Goal: Book appointment/travel/reservation

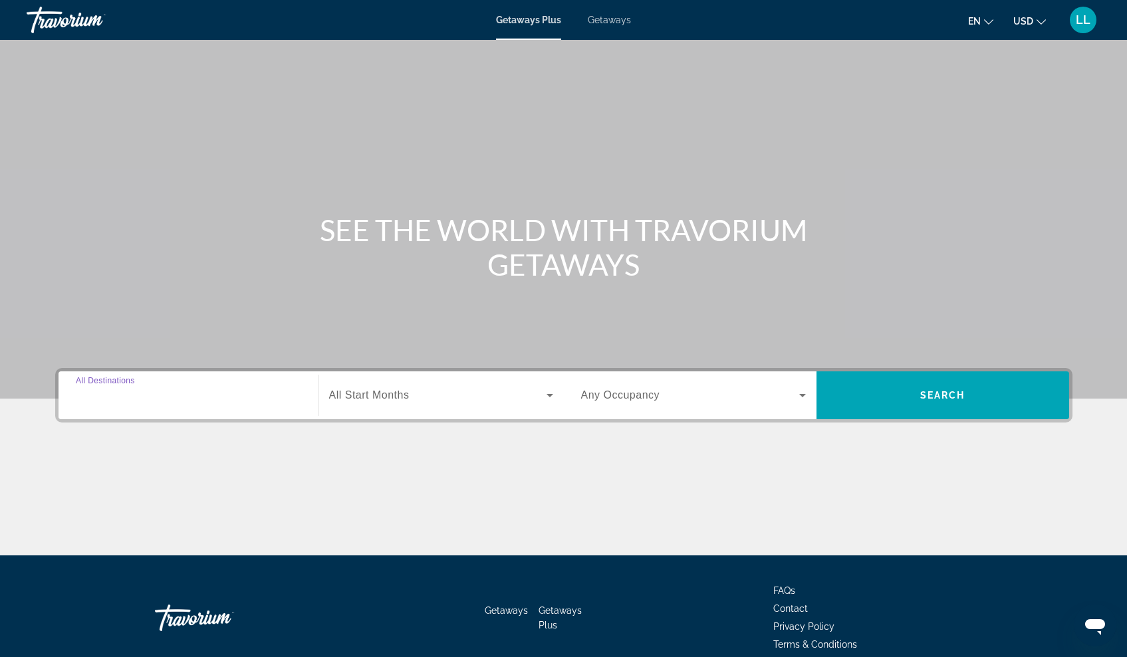
click at [225, 402] on input "Destination All Destinations" at bounding box center [188, 396] width 225 height 16
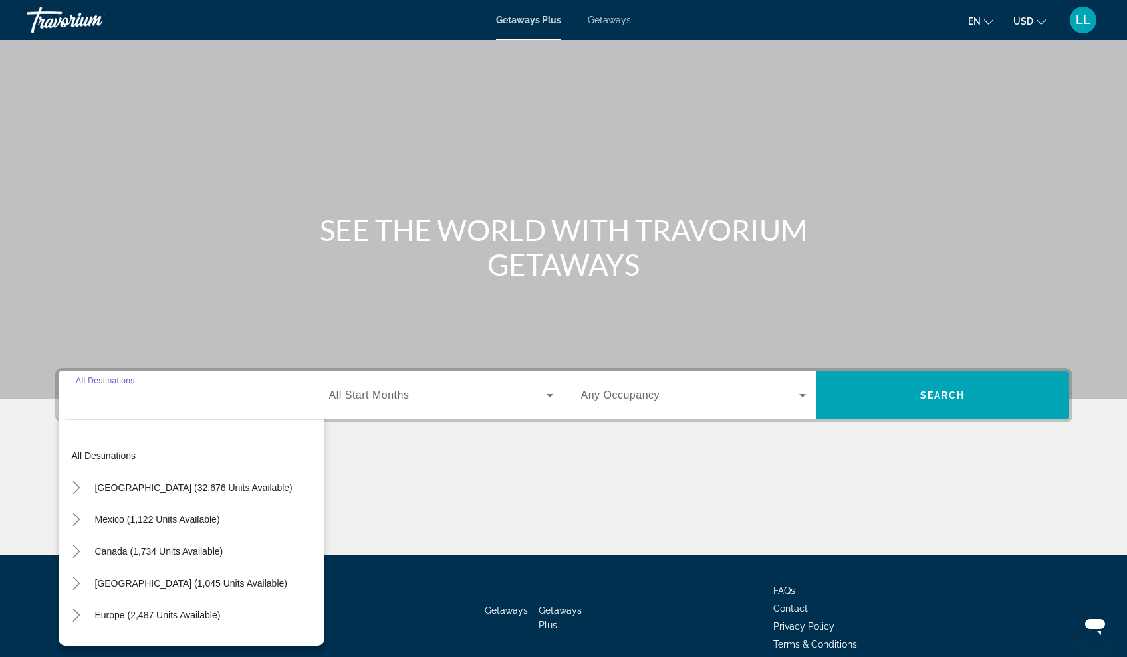
scroll to position [61, 0]
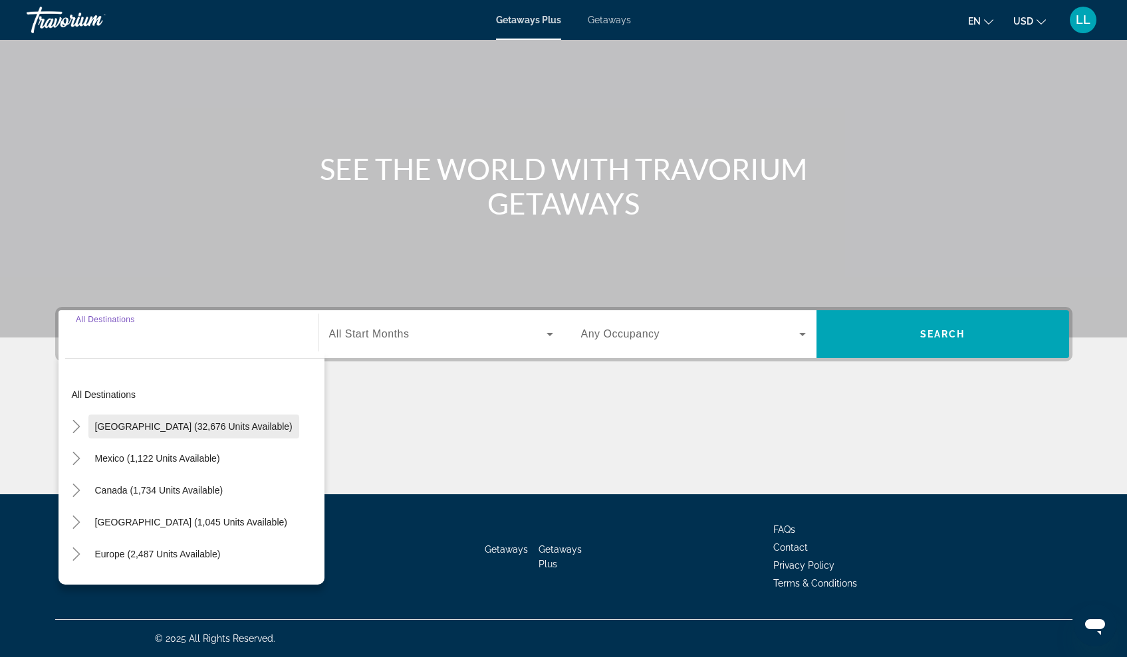
click at [207, 427] on span "[GEOGRAPHIC_DATA] (32,676 units available)" at bounding box center [193, 426] width 197 height 11
type input "**********"
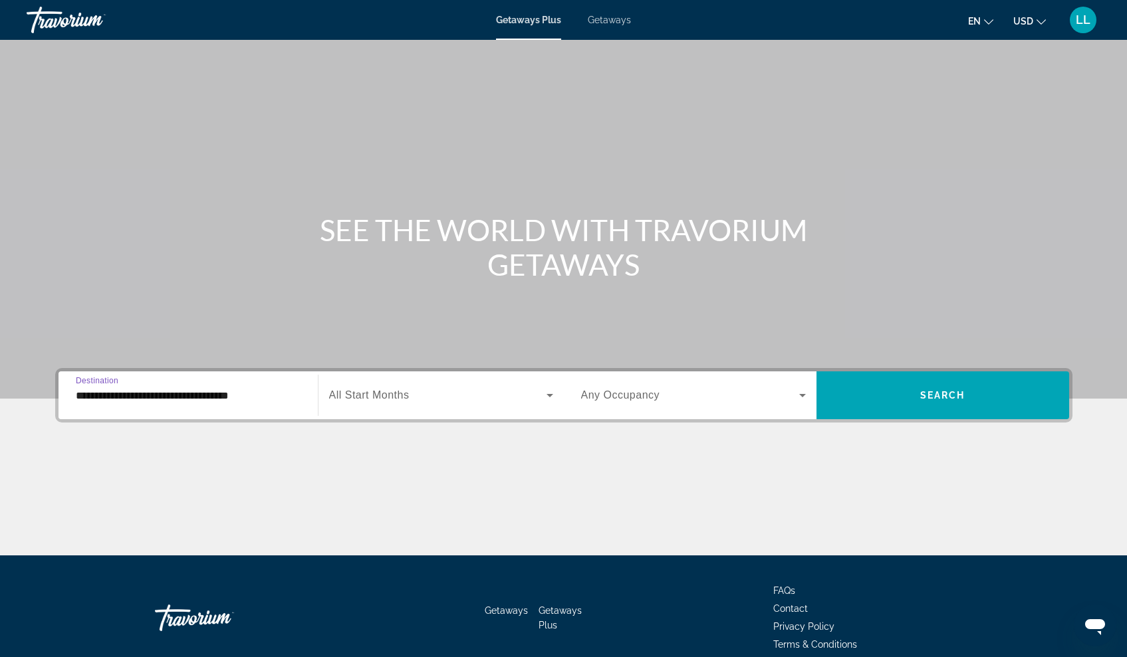
scroll to position [0, 0]
click at [263, 406] on div "Search widget" at bounding box center [188, 396] width 225 height 38
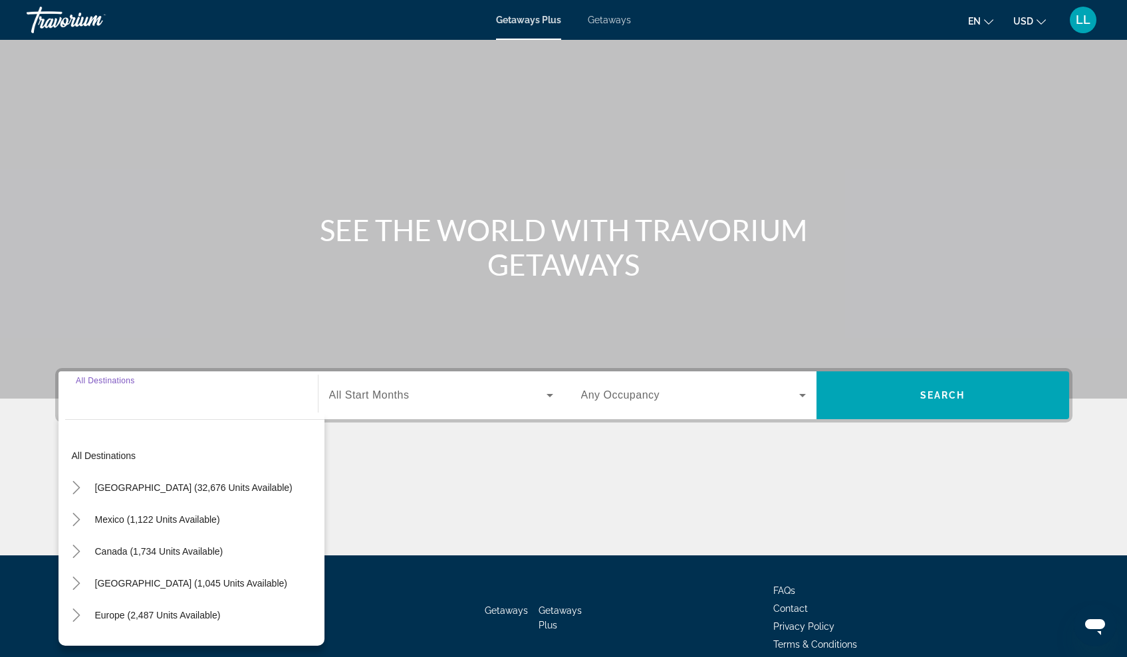
scroll to position [61, 0]
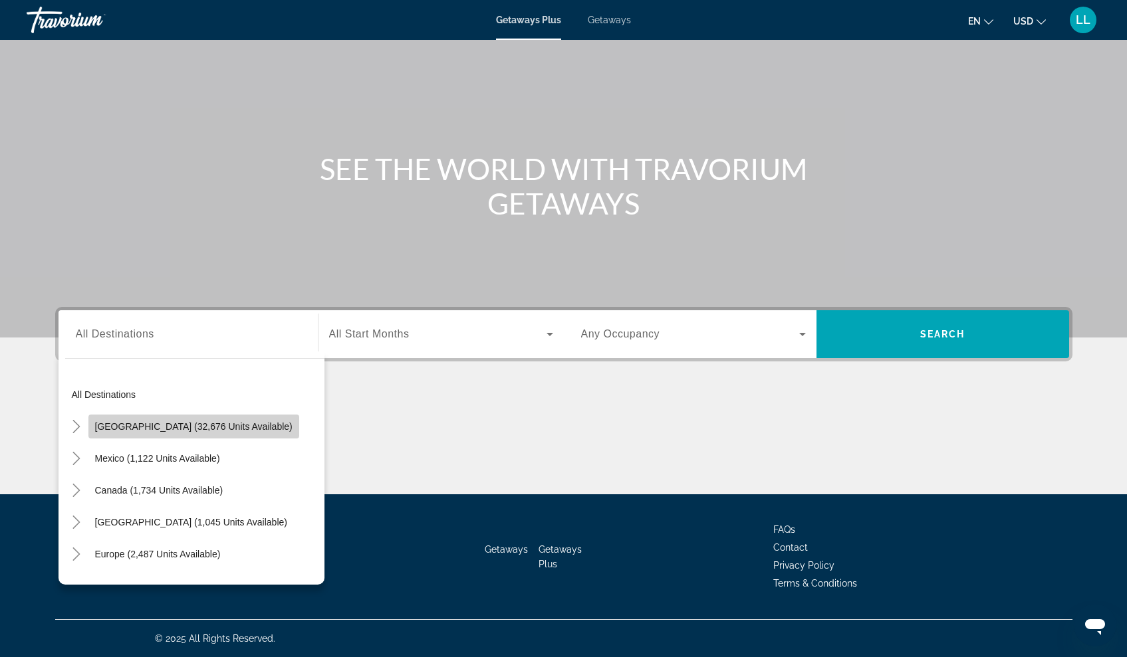
click at [218, 427] on span "[GEOGRAPHIC_DATA] (32,676 units available)" at bounding box center [193, 426] width 197 height 11
type input "**********"
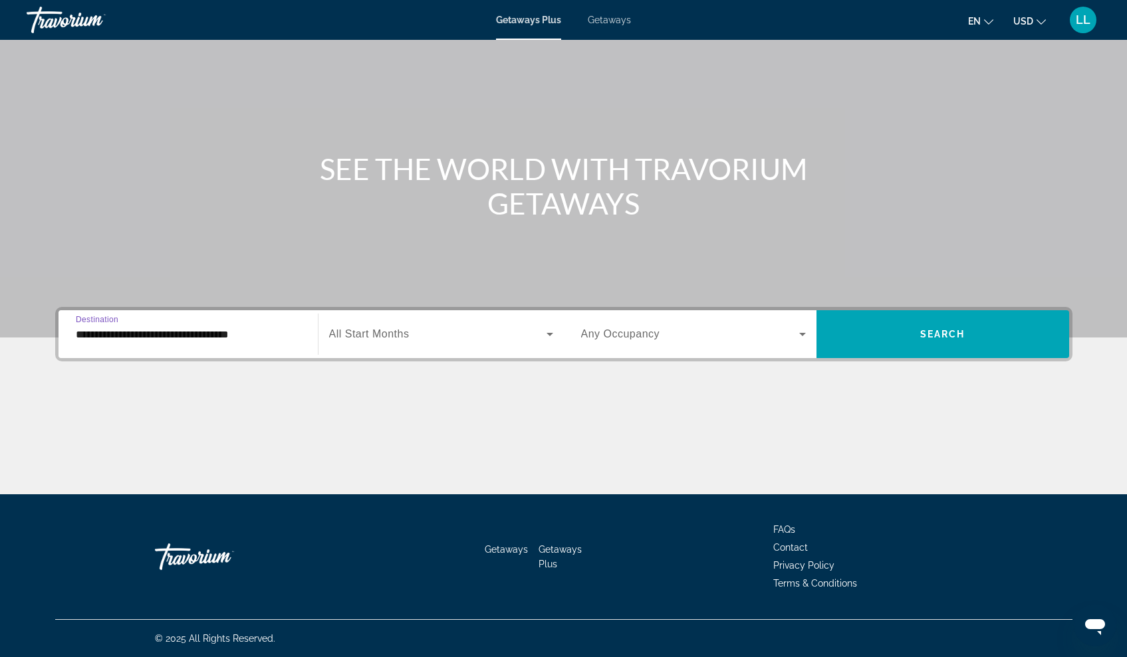
click at [551, 331] on icon "Search widget" at bounding box center [550, 334] width 16 height 16
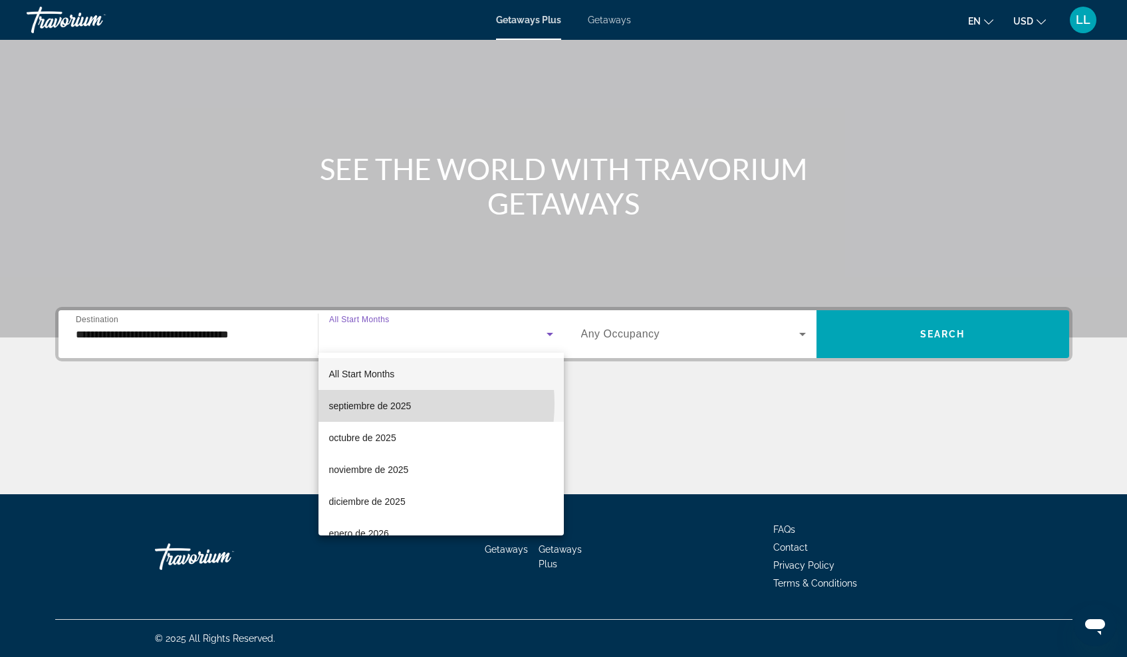
click at [383, 404] on span "septiembre de 2025" at bounding box center [370, 406] width 82 height 16
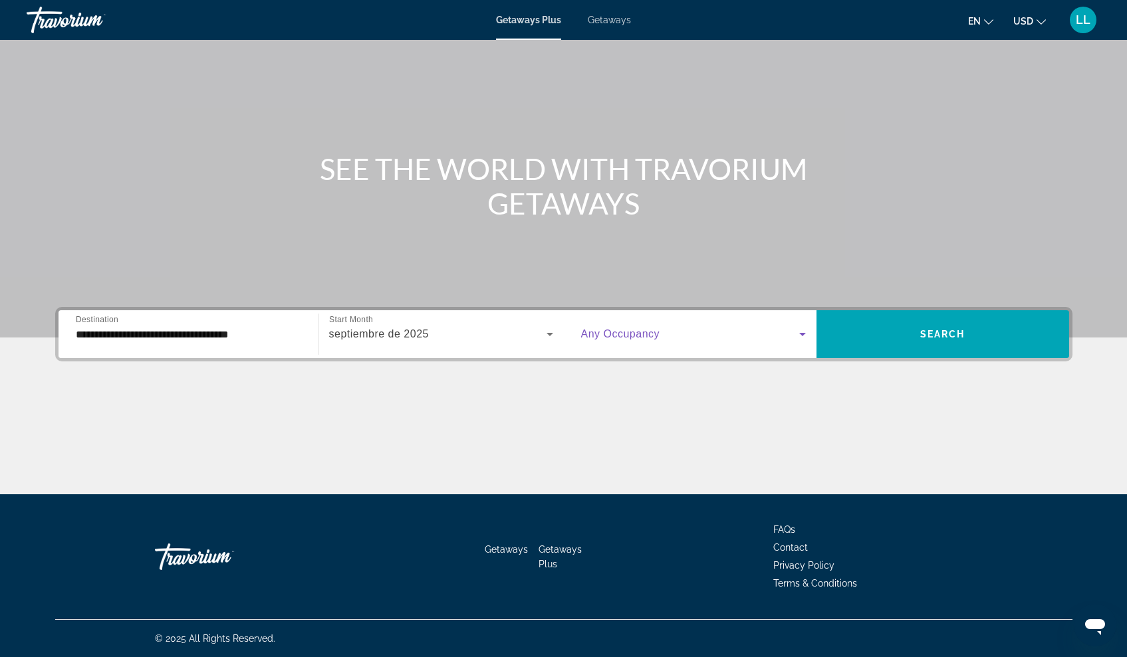
click at [803, 332] on icon "Search widget" at bounding box center [802, 334] width 16 height 16
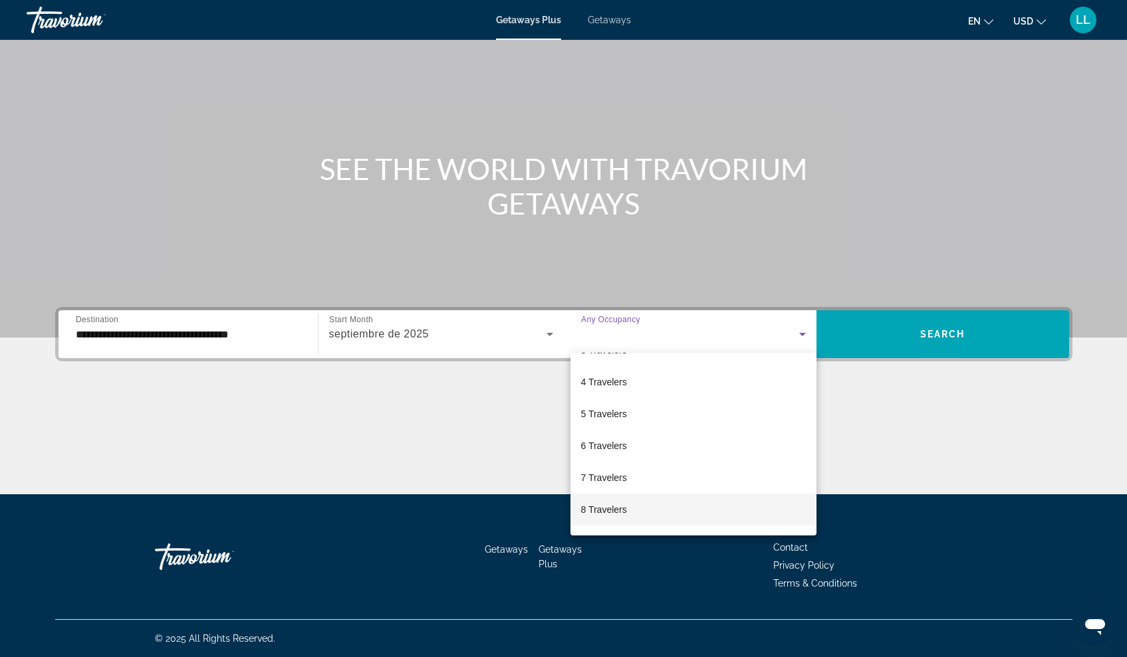
scroll to position [88, 0]
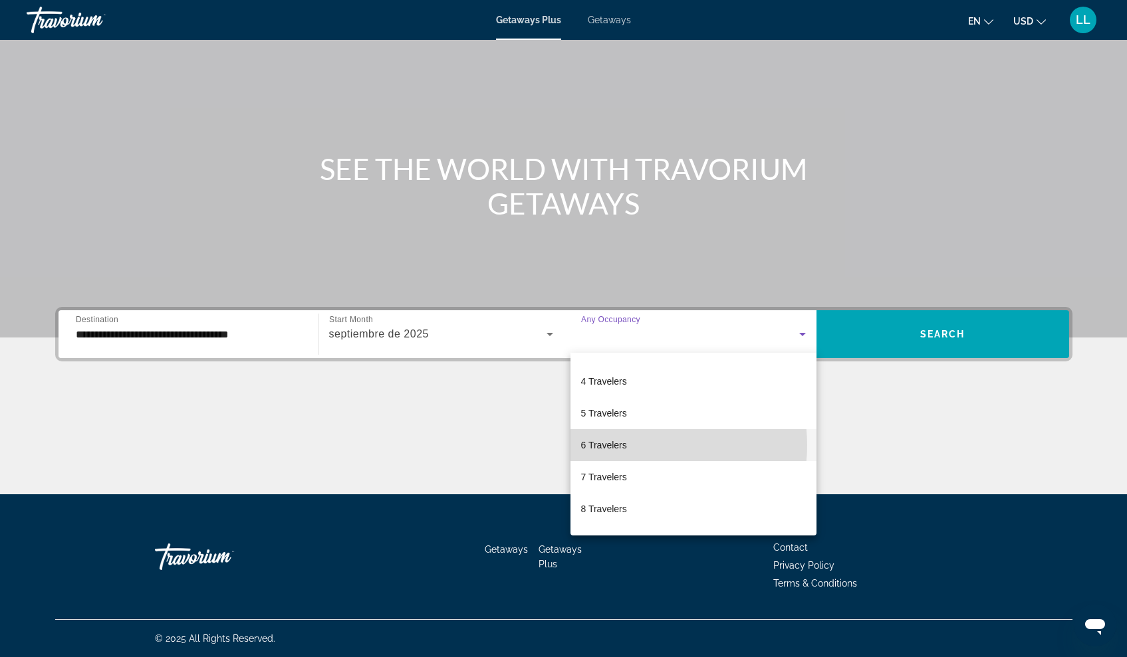
click at [653, 445] on mat-option "6 Travelers" at bounding box center [693, 445] width 246 height 32
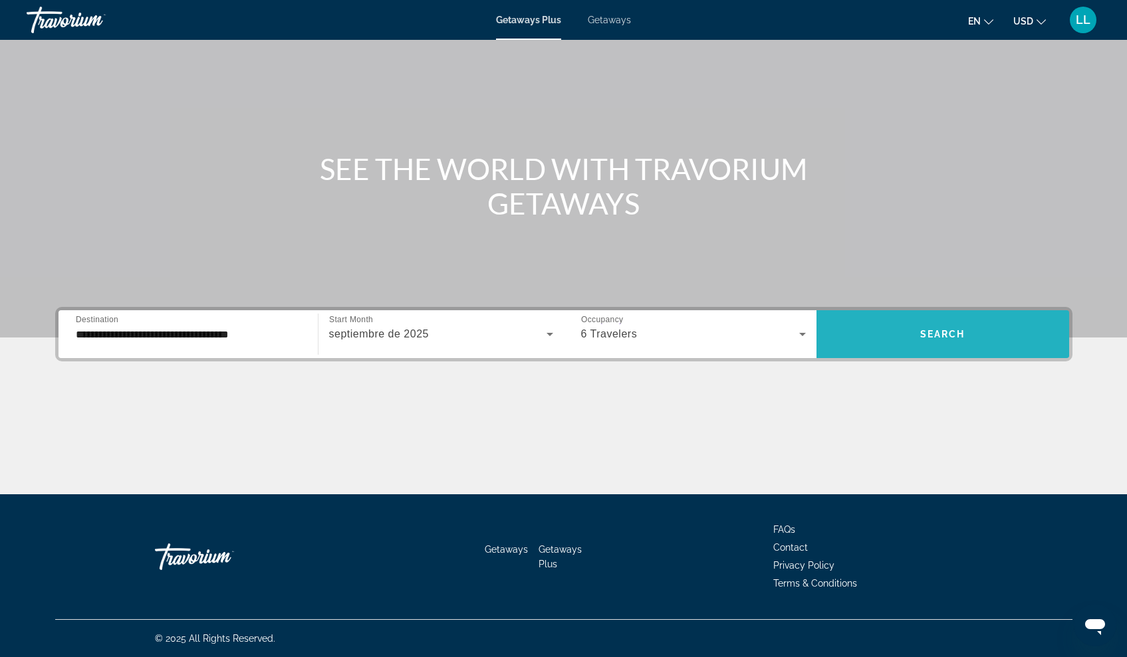
click at [935, 328] on span "Search widget" at bounding box center [942, 334] width 253 height 32
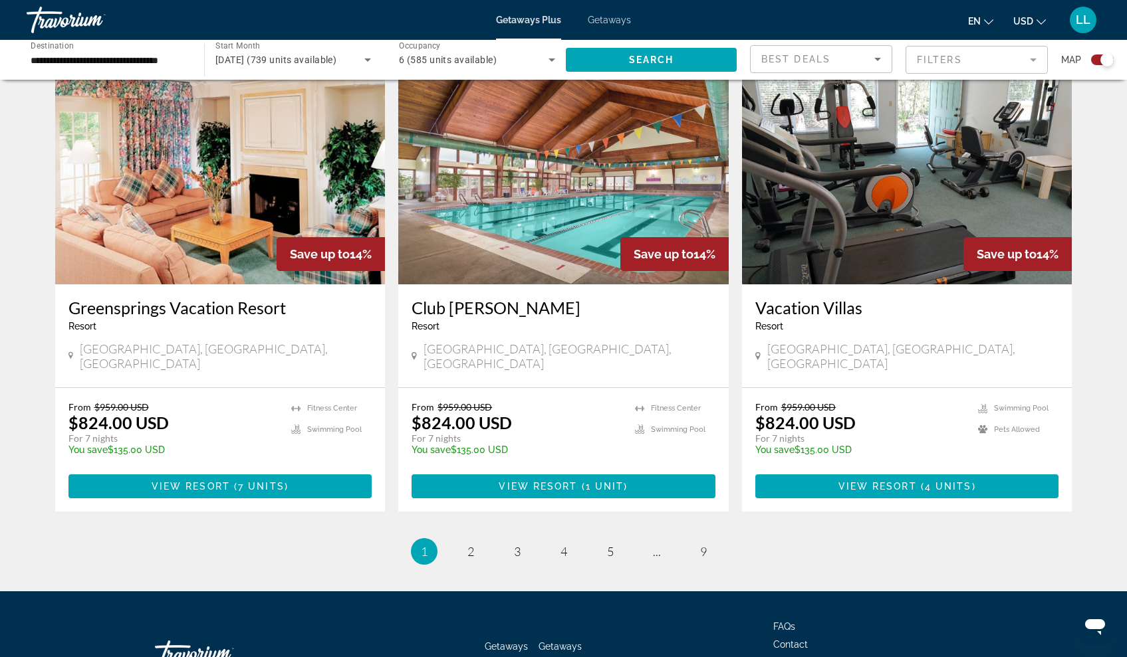
scroll to position [1926, 0]
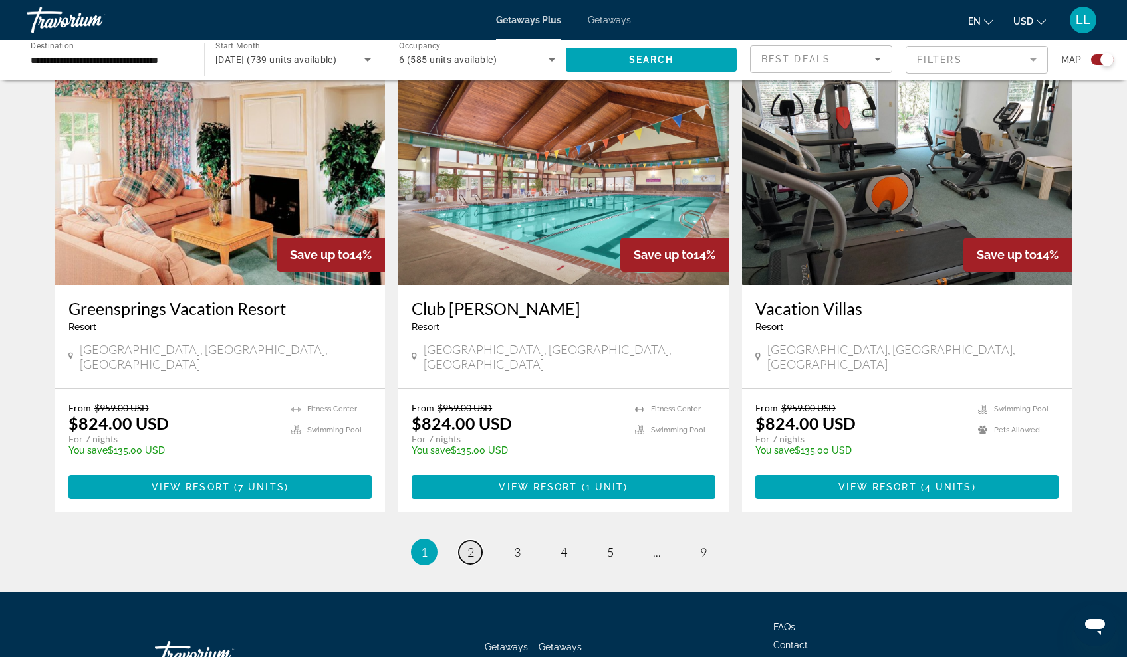
click at [470, 545] on span "2" at bounding box center [470, 552] width 7 height 15
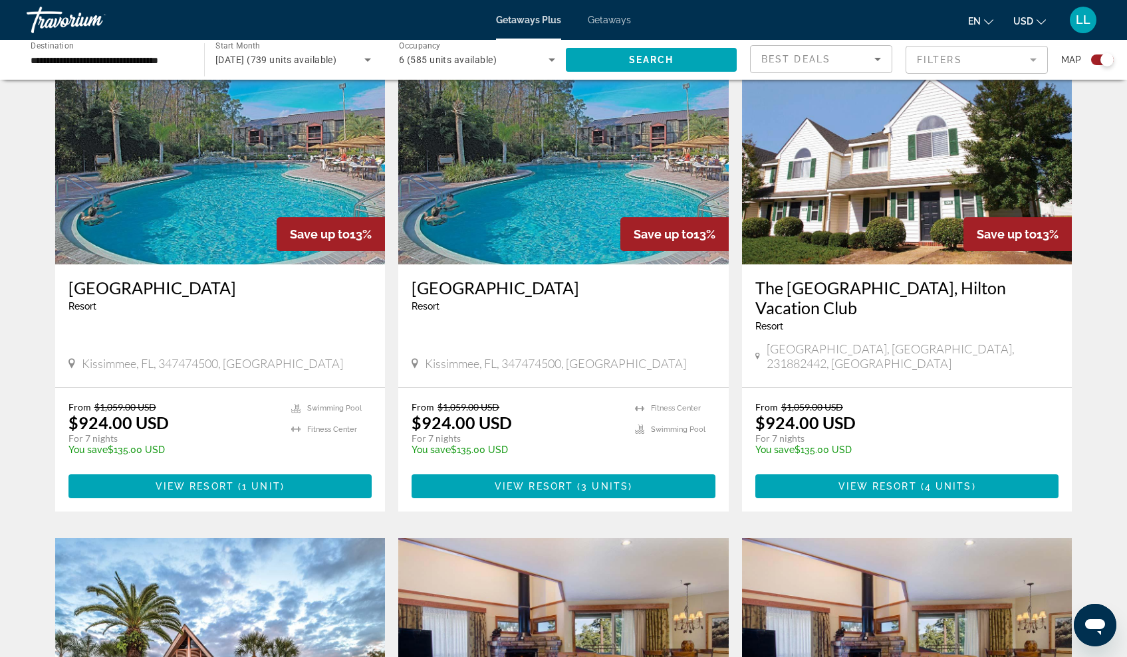
scroll to position [952, 0]
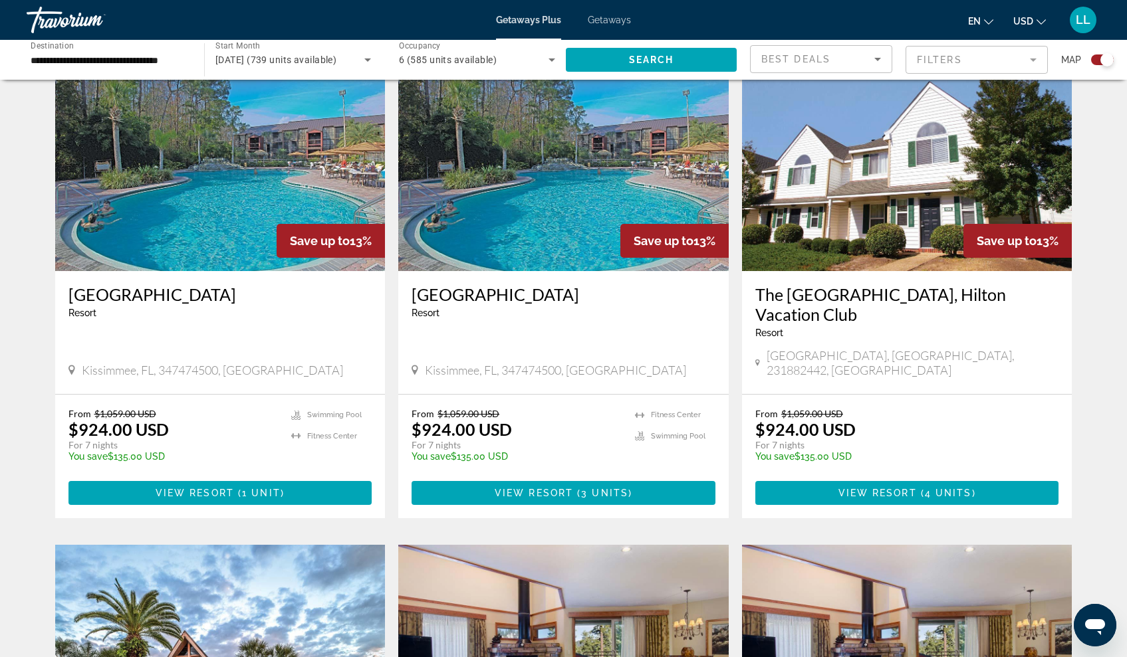
click at [878, 55] on icon "Sort by" at bounding box center [877, 59] width 16 height 16
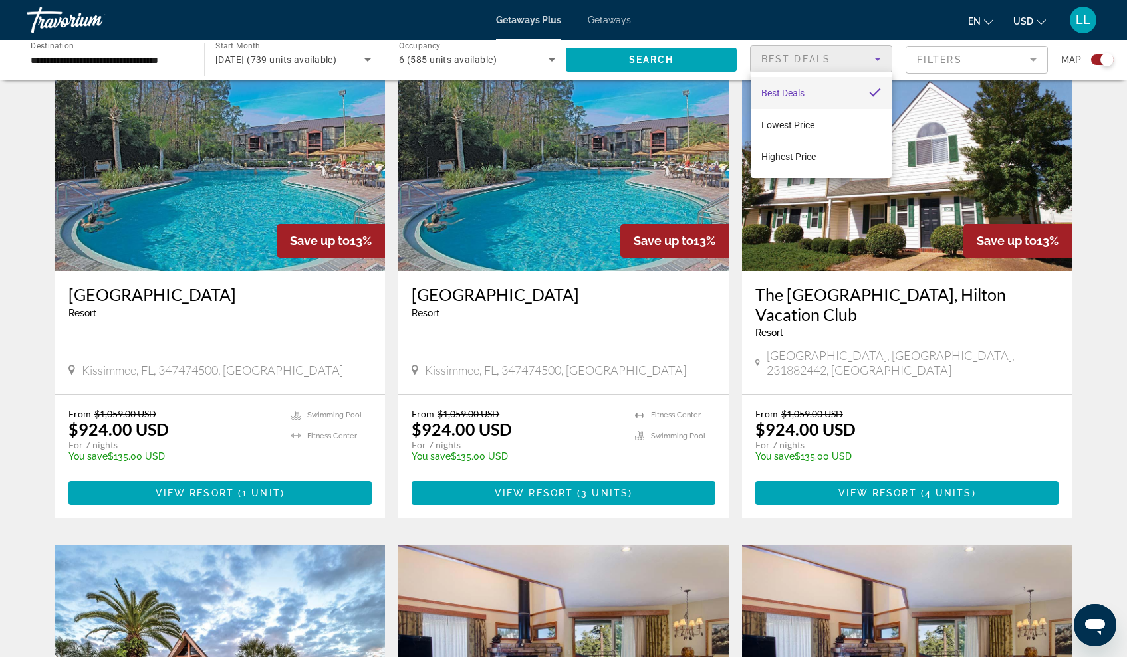
click at [1031, 58] on div at bounding box center [563, 328] width 1127 height 657
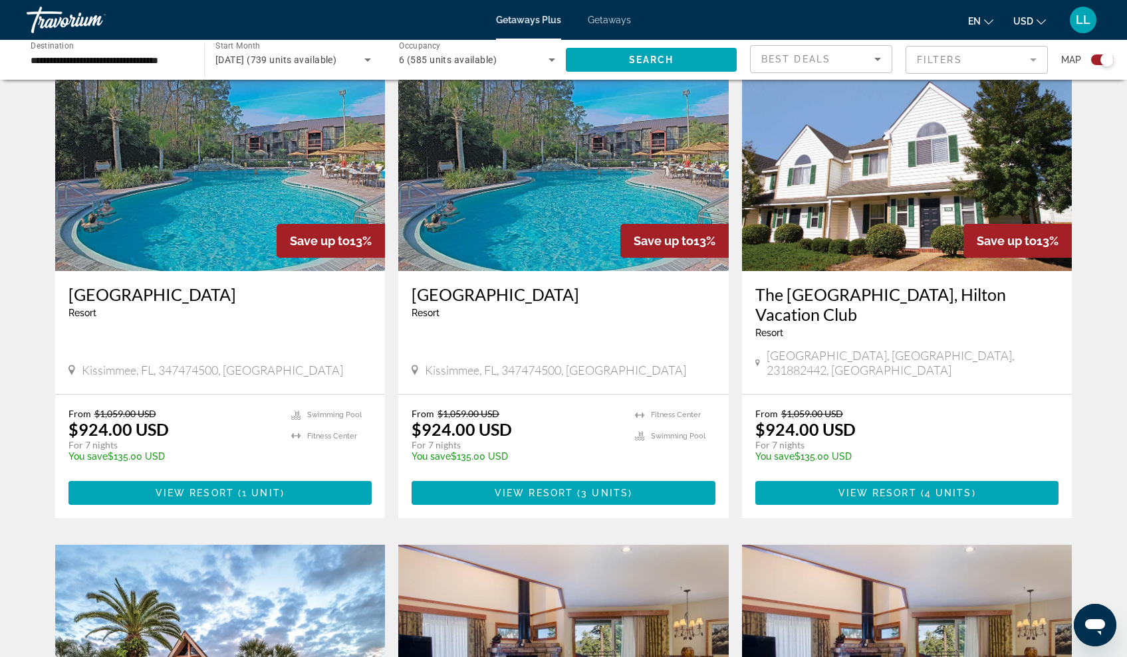
click at [1031, 58] on mat-form-field "Filters" at bounding box center [976, 60] width 142 height 28
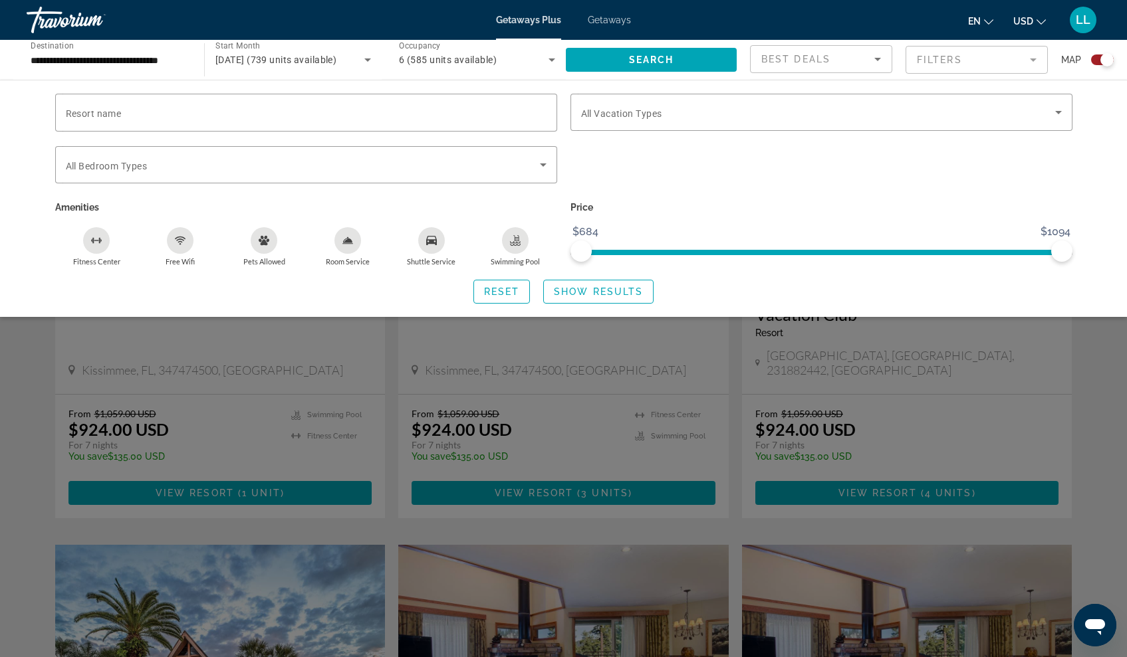
click at [1030, 58] on mat-form-field "Filters" at bounding box center [976, 60] width 142 height 28
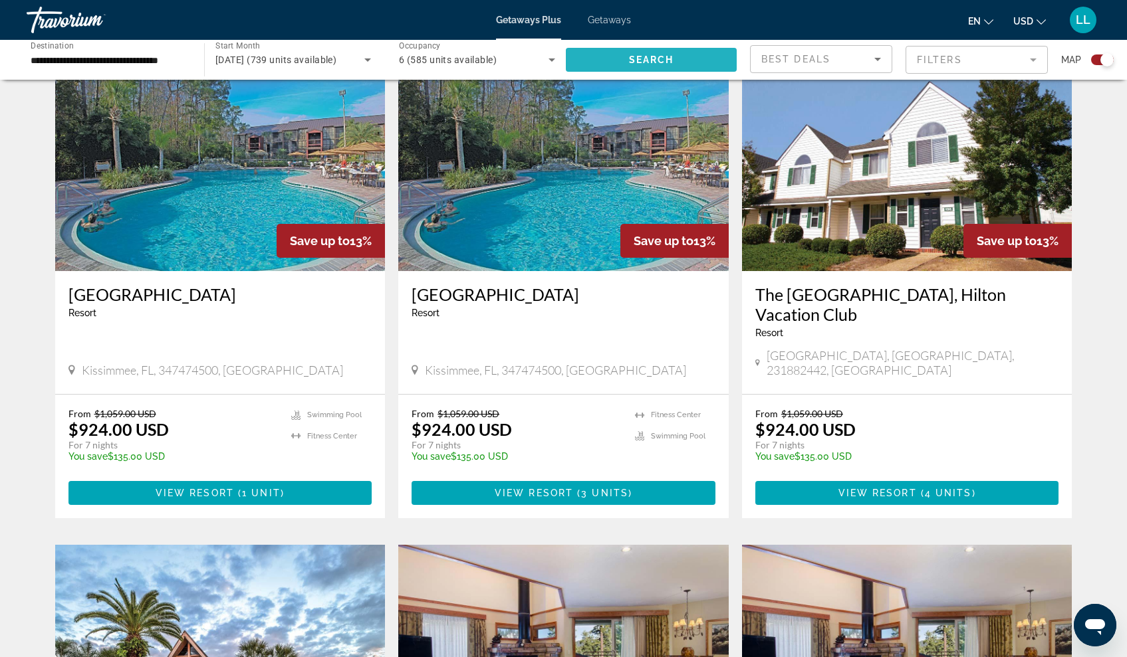
click at [651, 59] on span "Search" at bounding box center [651, 60] width 45 height 11
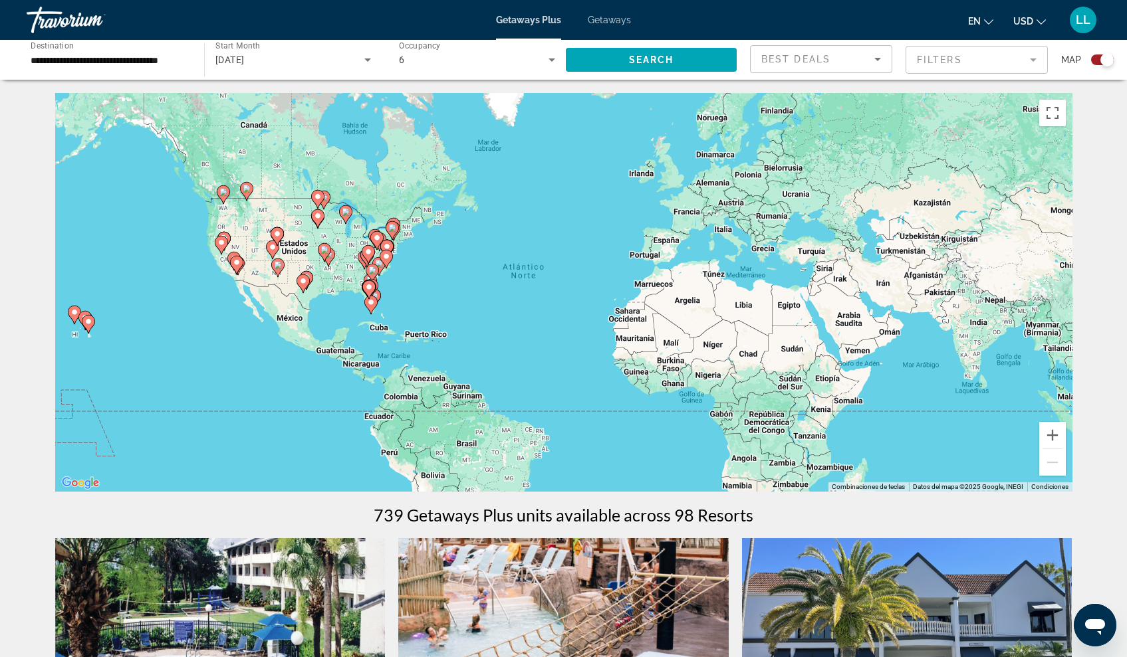
click at [190, 56] on div "**********" at bounding box center [108, 60] width 177 height 38
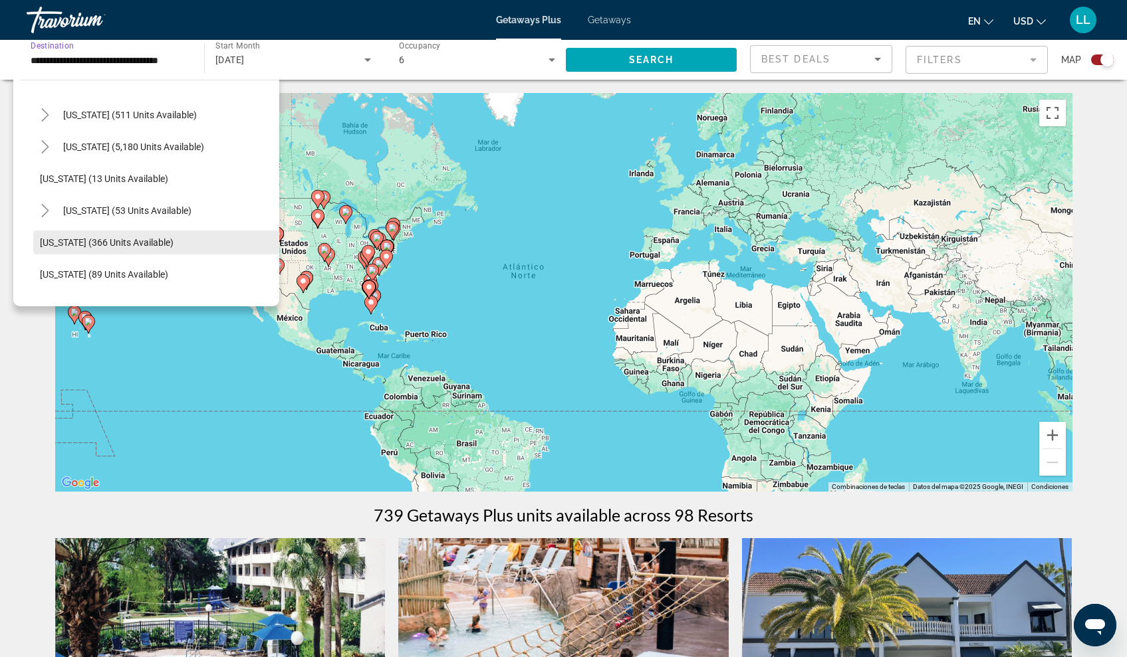
scroll to position [158, 0]
click at [146, 149] on span "[US_STATE] (5,180 units available)" at bounding box center [133, 149] width 141 height 11
type input "**********"
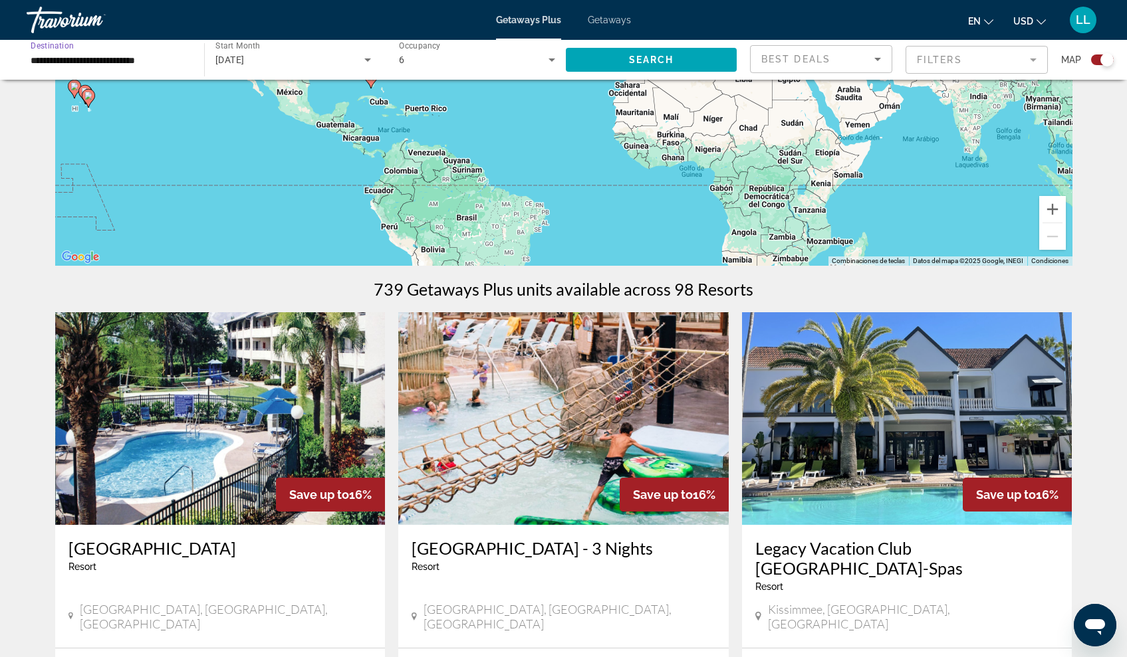
scroll to position [221, 0]
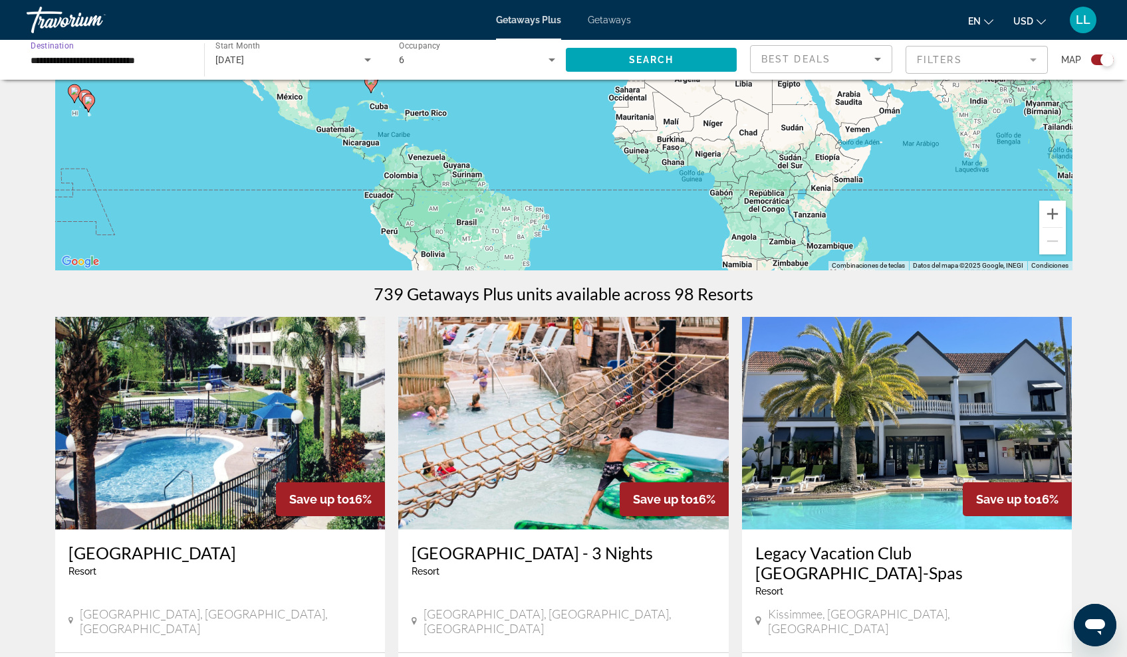
click at [159, 63] on input "**********" at bounding box center [109, 61] width 156 height 16
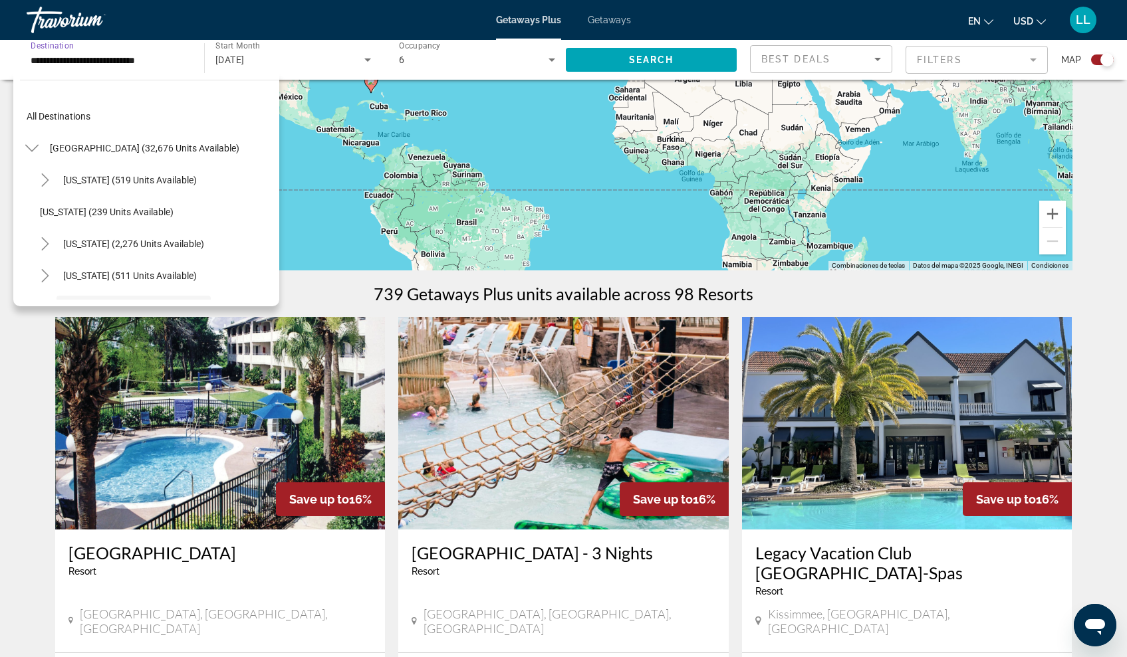
scroll to position [0, 0]
click at [162, 55] on input "**********" at bounding box center [109, 61] width 156 height 16
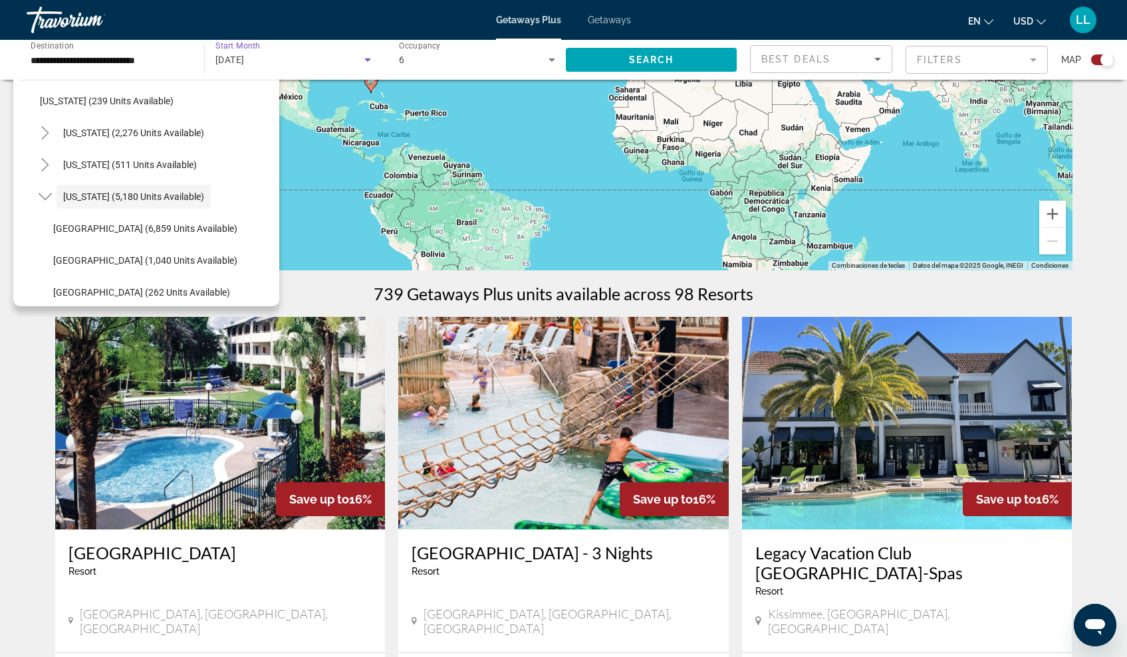
click at [369, 59] on icon "Search widget" at bounding box center [367, 59] width 7 height 3
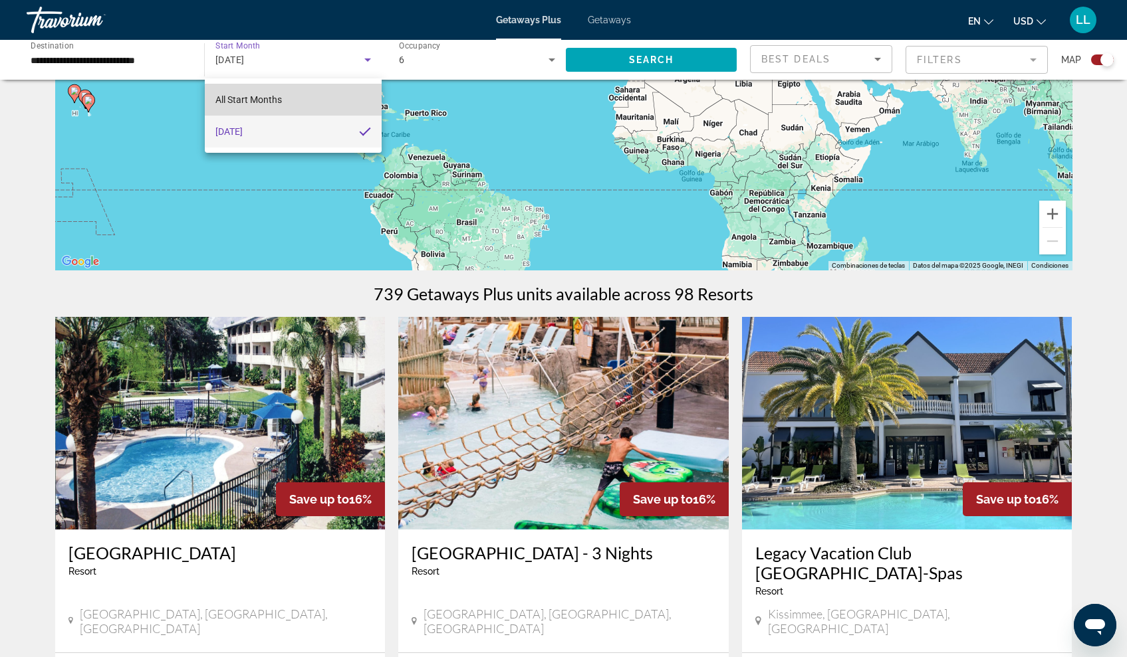
click at [298, 106] on mat-option "All Start Months" at bounding box center [293, 100] width 177 height 32
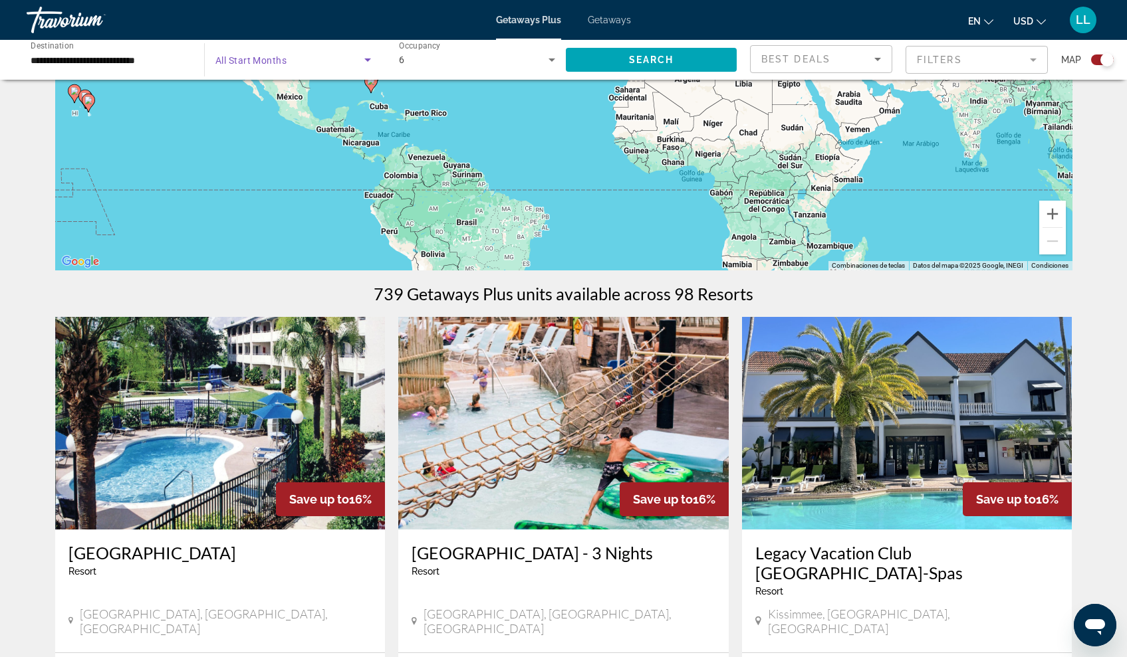
click at [300, 56] on span "Search widget" at bounding box center [289, 60] width 149 height 16
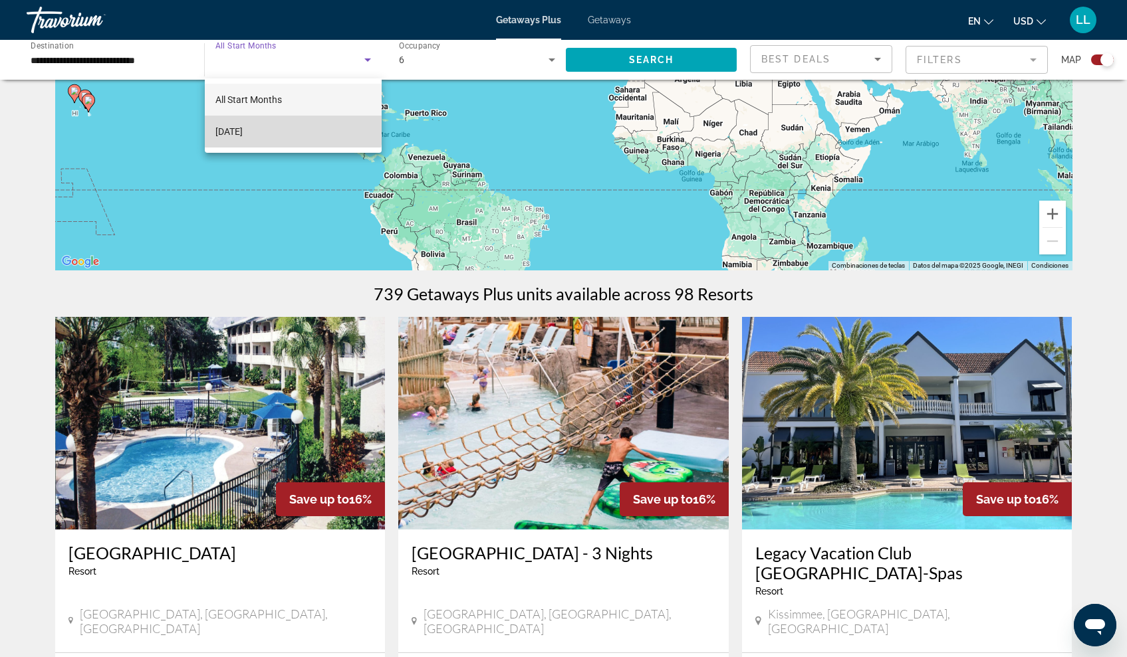
click at [243, 128] on span "[DATE]" at bounding box center [228, 132] width 27 height 16
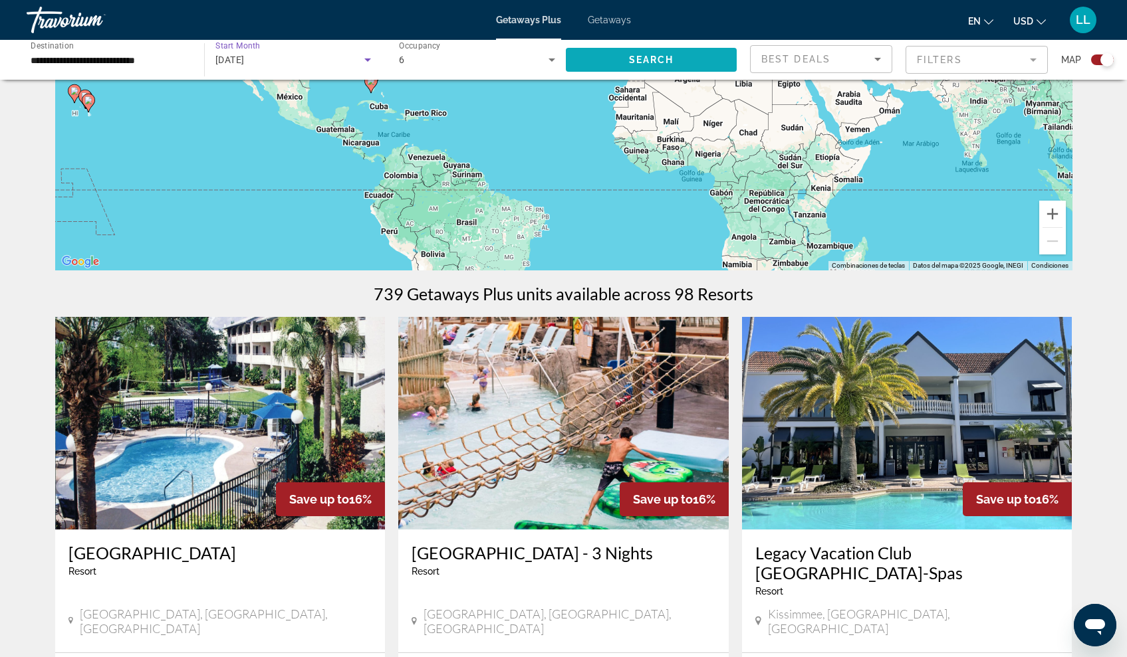
click at [647, 58] on span "Search" at bounding box center [651, 60] width 45 height 11
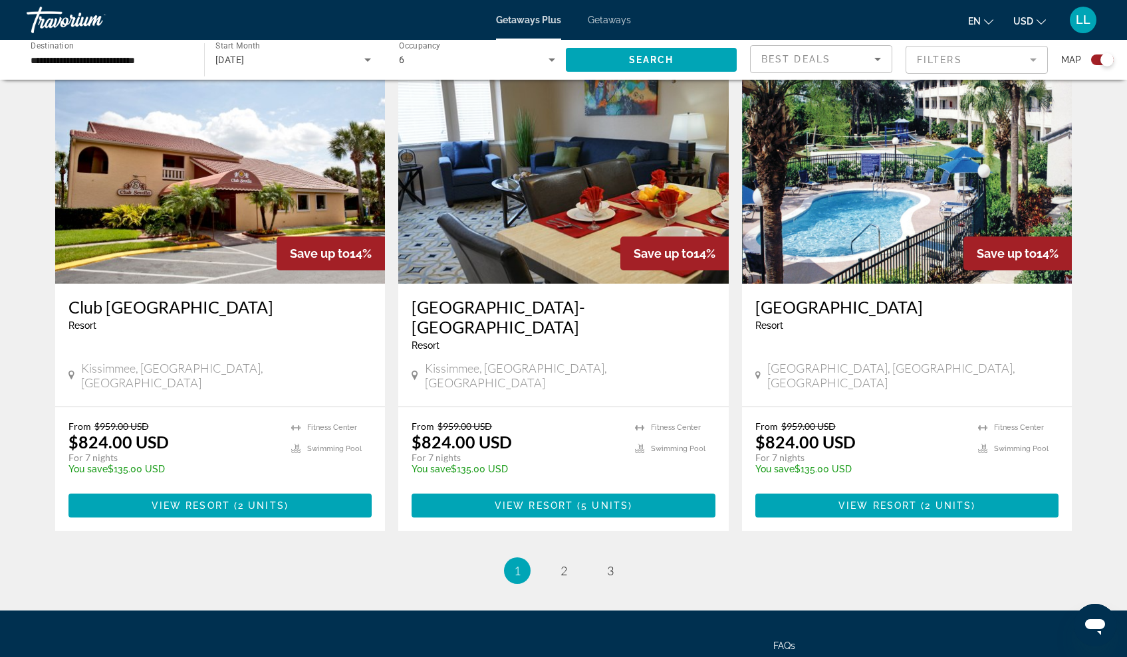
scroll to position [1926, 0]
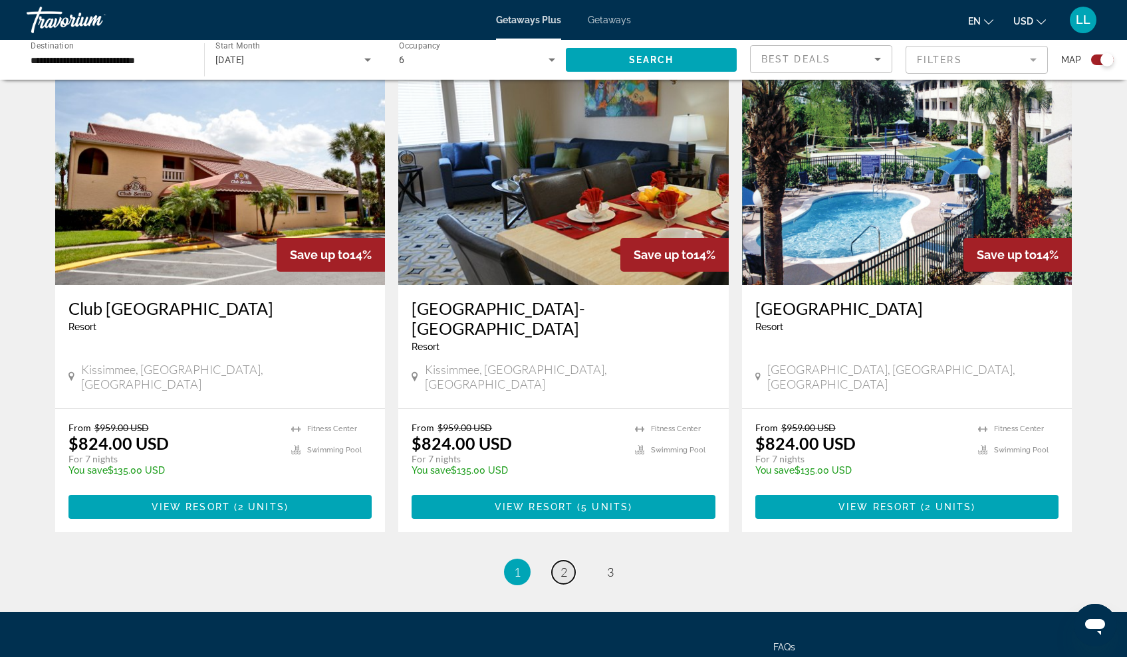
click at [562, 565] on span "2" at bounding box center [563, 572] width 7 height 15
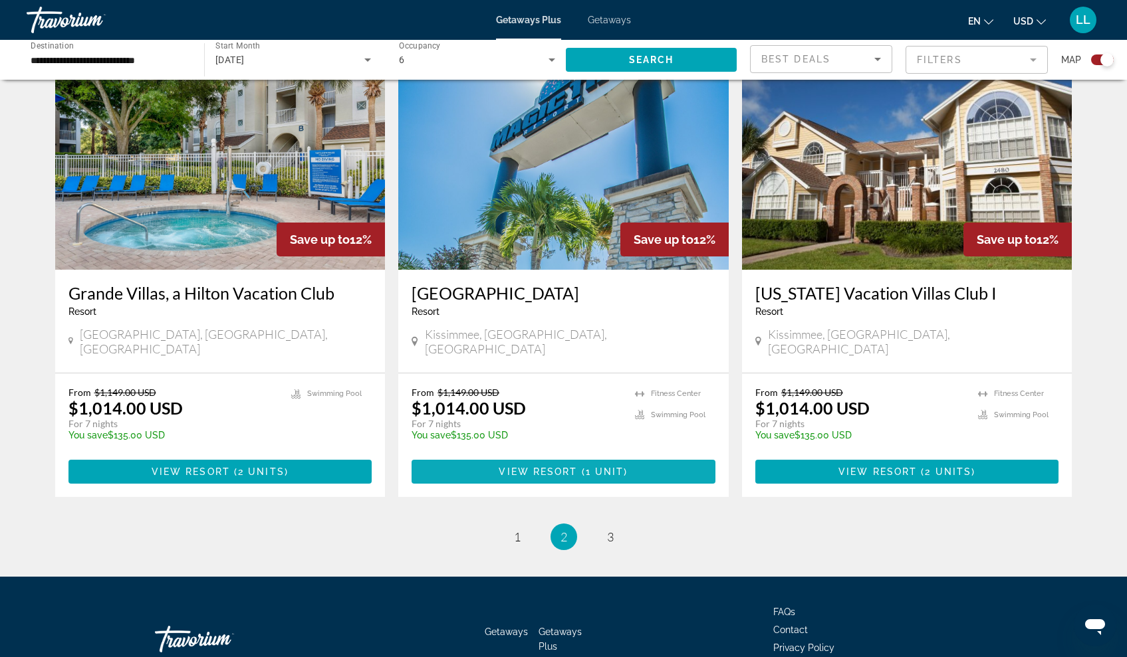
scroll to position [1946, 0]
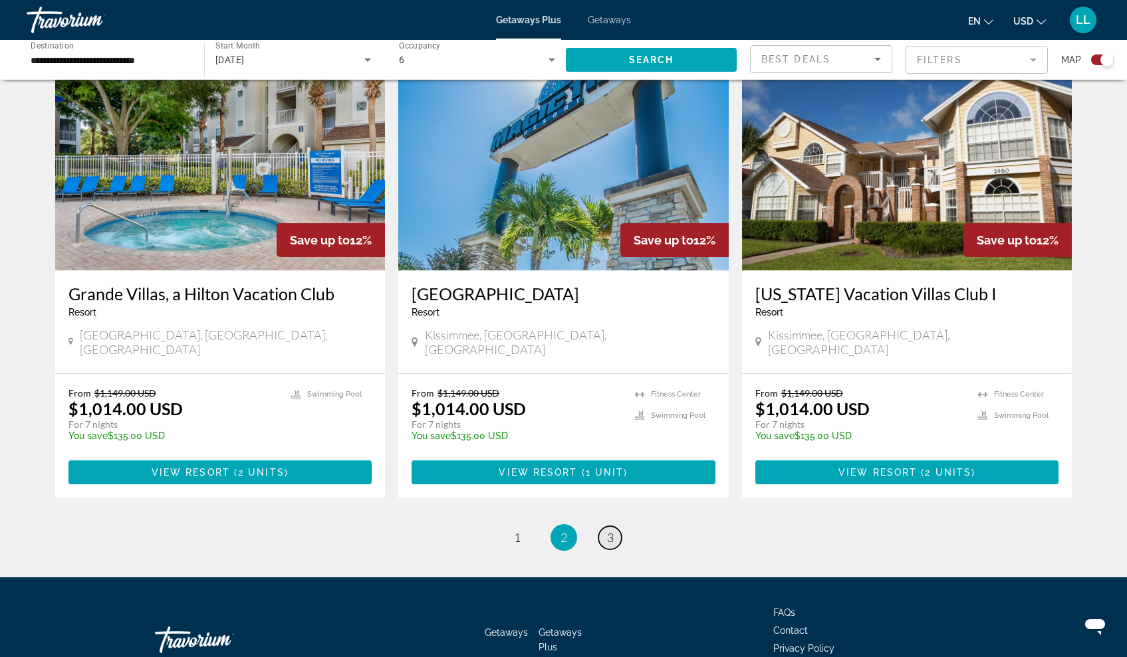
click at [610, 530] on span "3" at bounding box center [610, 537] width 7 height 15
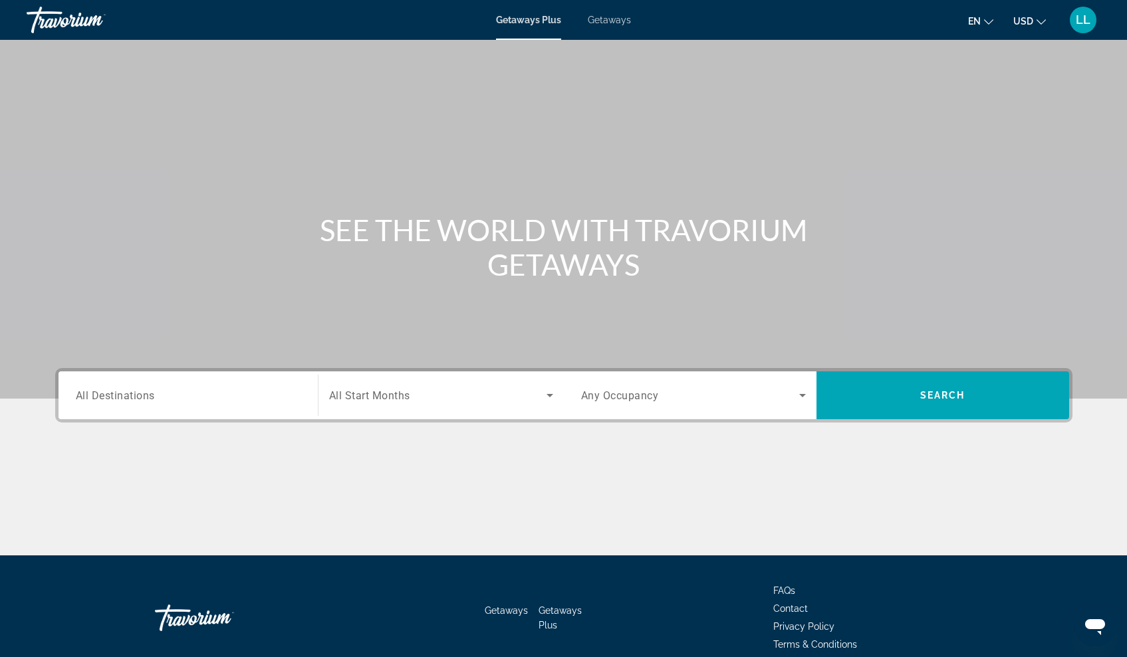
click at [169, 393] on input "Destination All Destinations" at bounding box center [188, 396] width 225 height 16
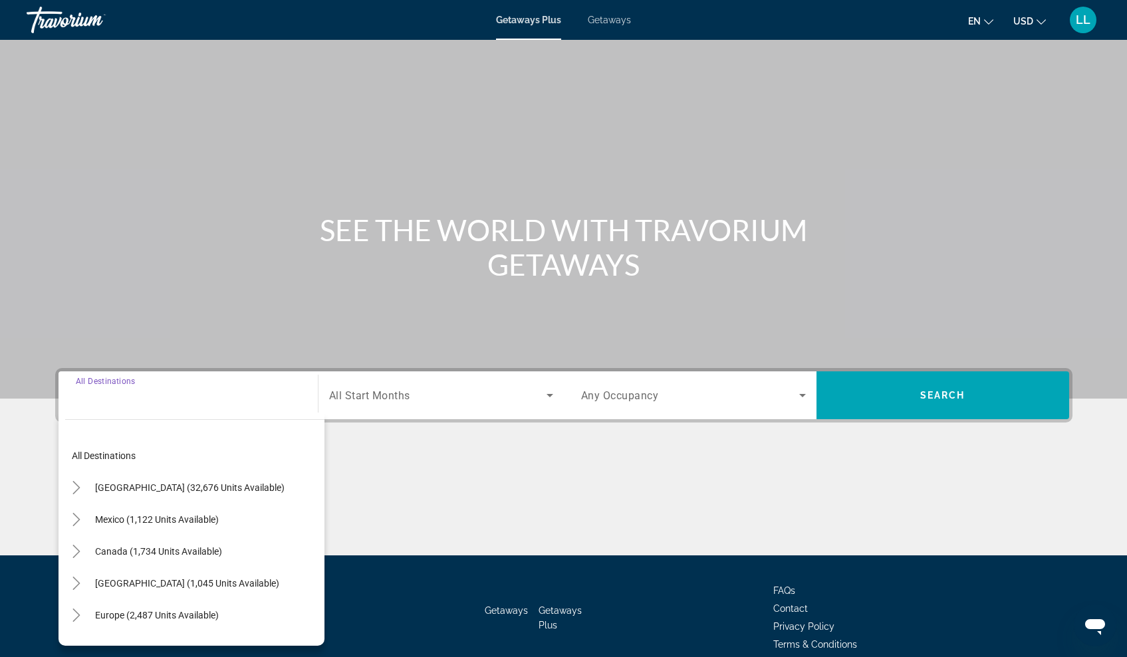
scroll to position [61, 0]
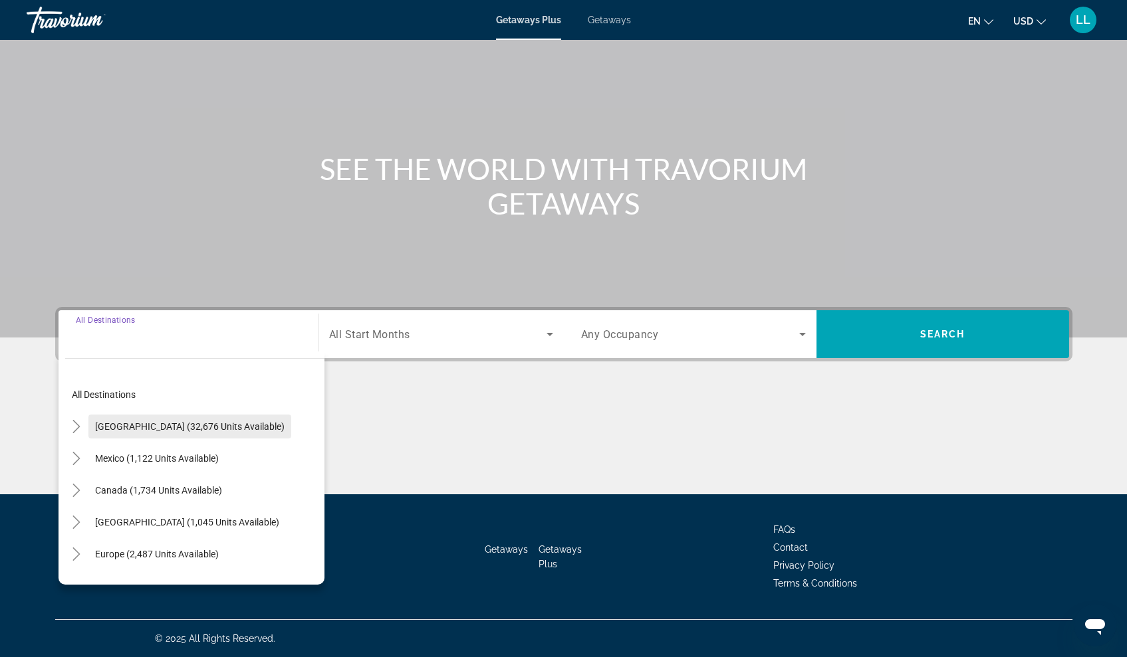
click at [148, 429] on span "[GEOGRAPHIC_DATA] (32,676 units available)" at bounding box center [189, 426] width 189 height 11
type input "**********"
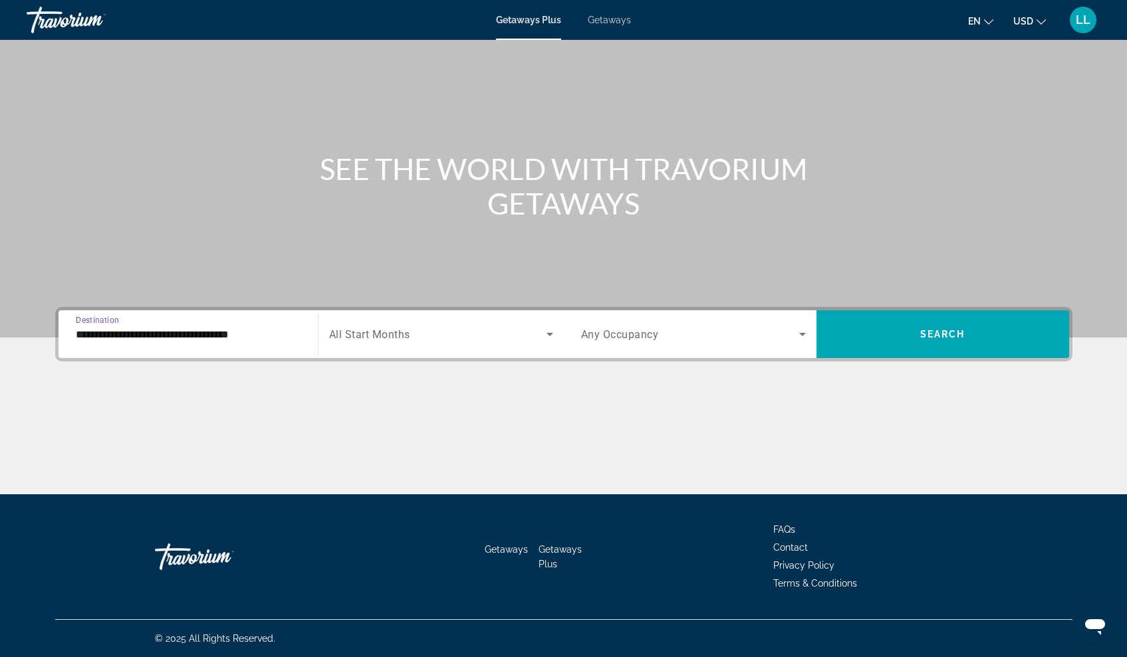
click at [271, 332] on input "**********" at bounding box center [188, 335] width 225 height 16
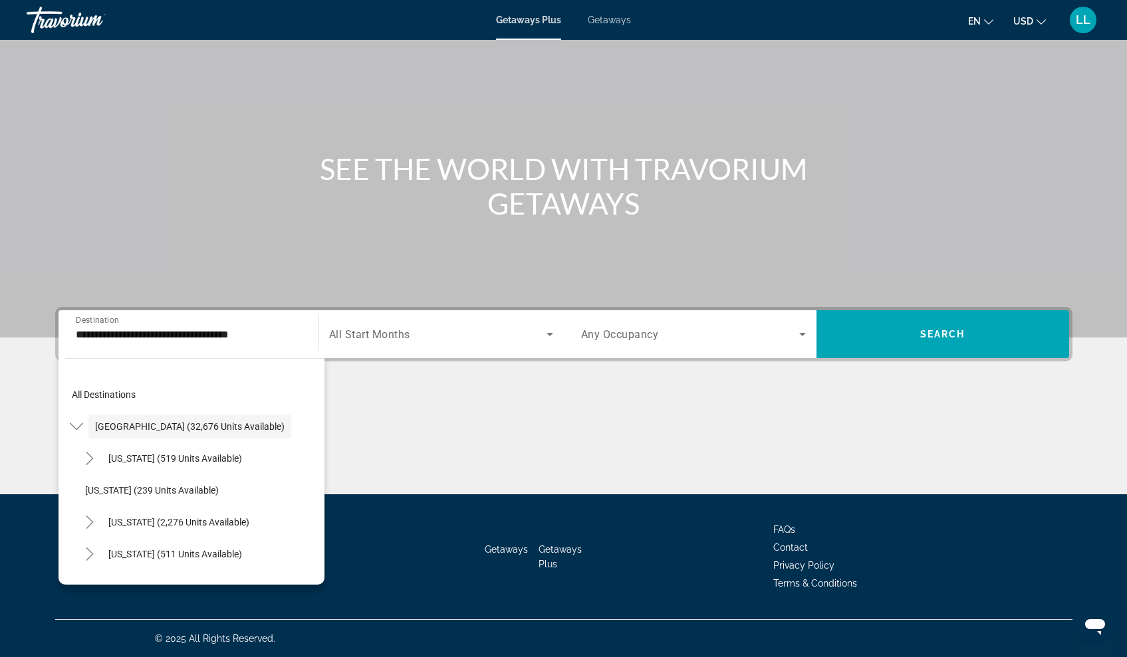
click at [128, 136] on div "Main content" at bounding box center [563, 138] width 1127 height 399
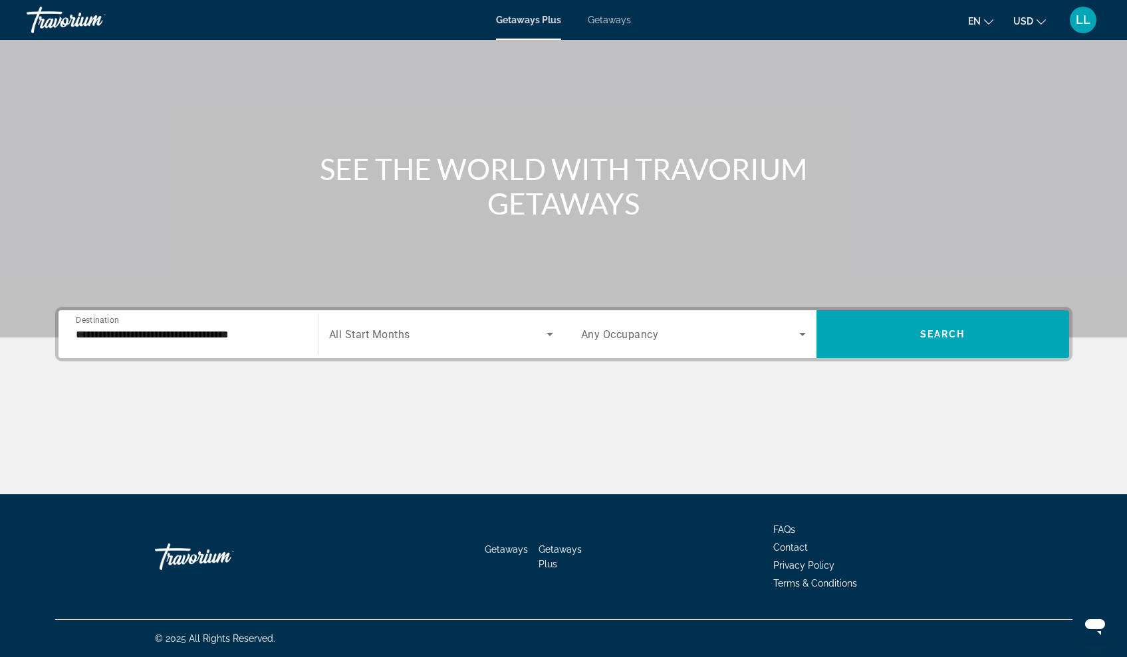
click at [617, 18] on span "Getaways" at bounding box center [609, 20] width 43 height 11
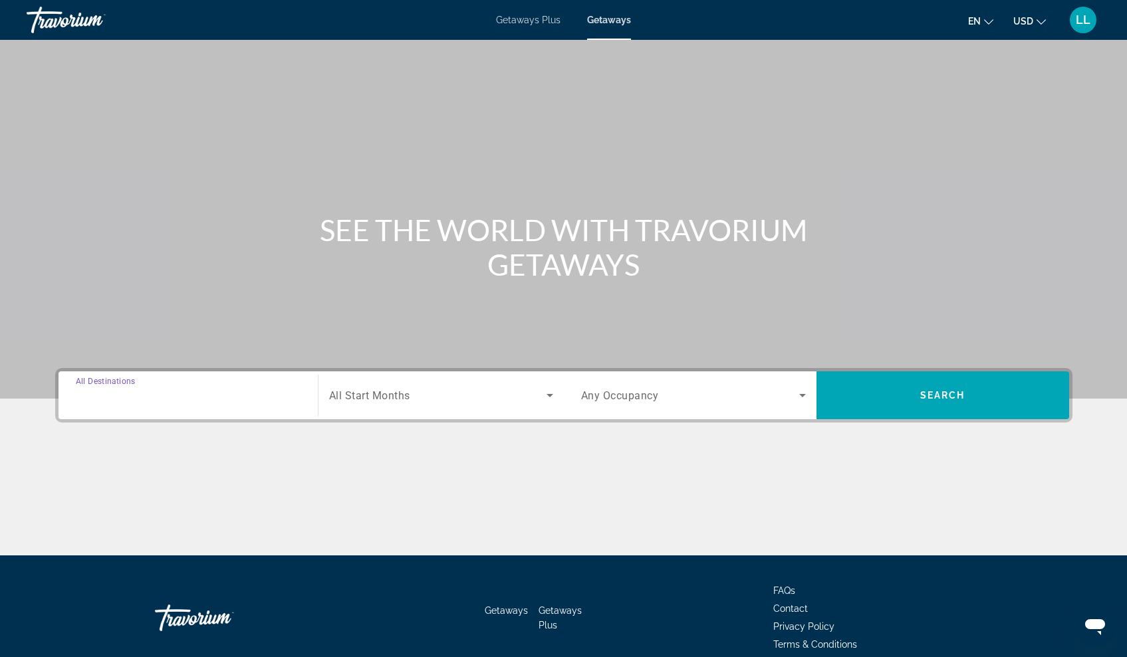
click at [241, 403] on input "Destination All Destinations" at bounding box center [188, 396] width 225 height 16
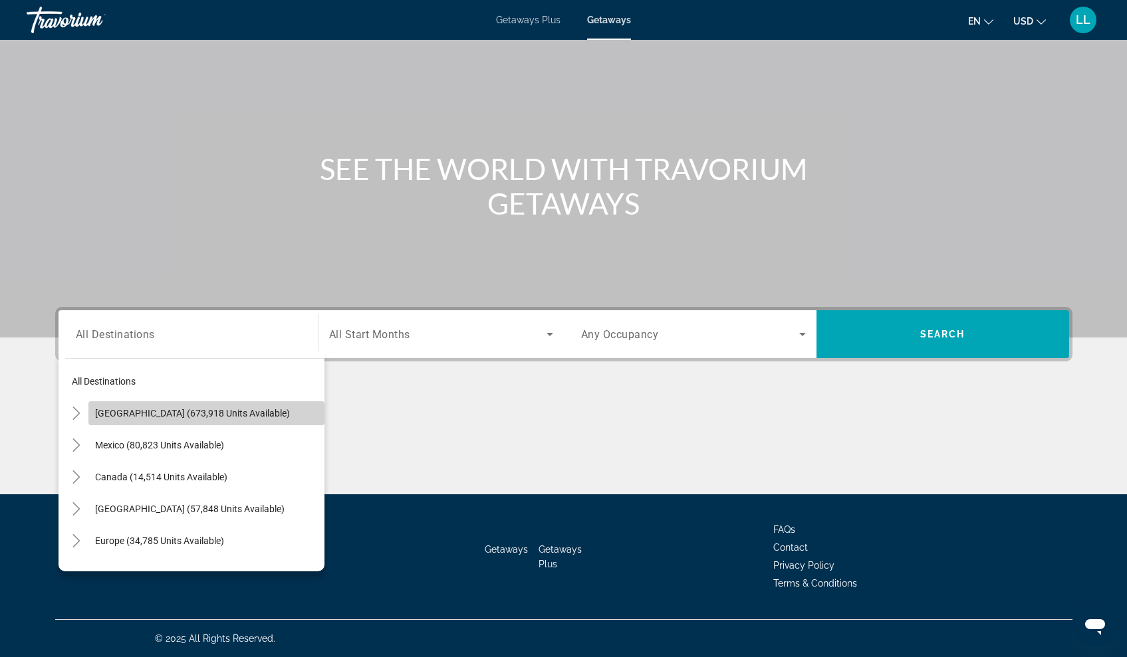
click at [249, 411] on span "[GEOGRAPHIC_DATA] (673,918 units available)" at bounding box center [192, 413] width 195 height 11
type input "**********"
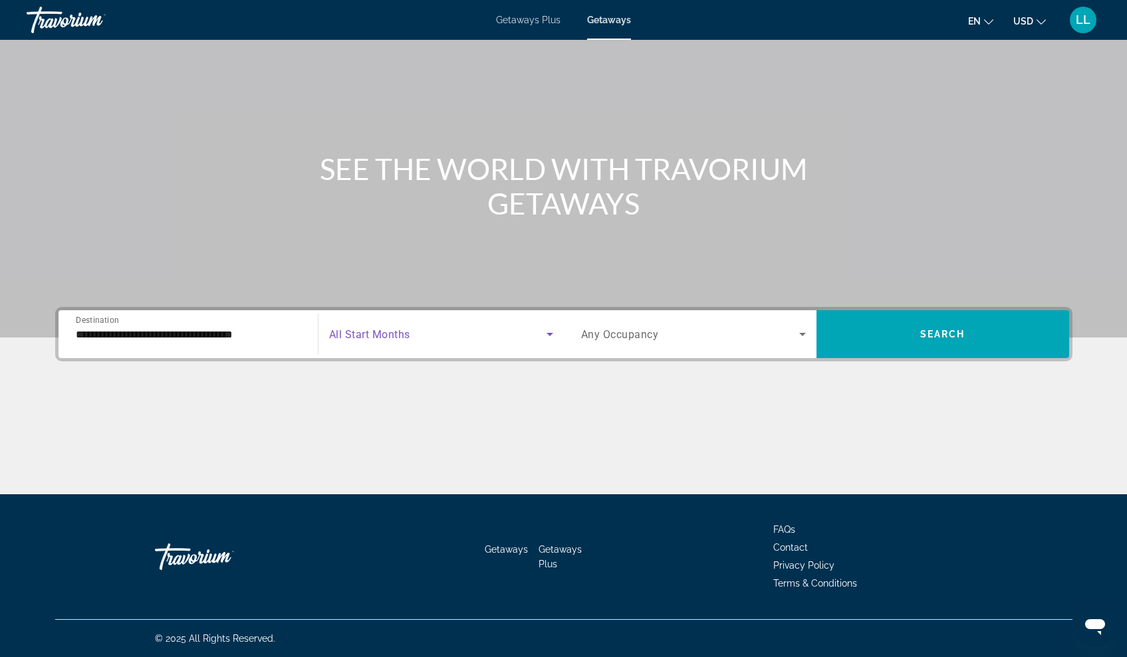
click at [550, 336] on icon "Search widget" at bounding box center [549, 334] width 7 height 3
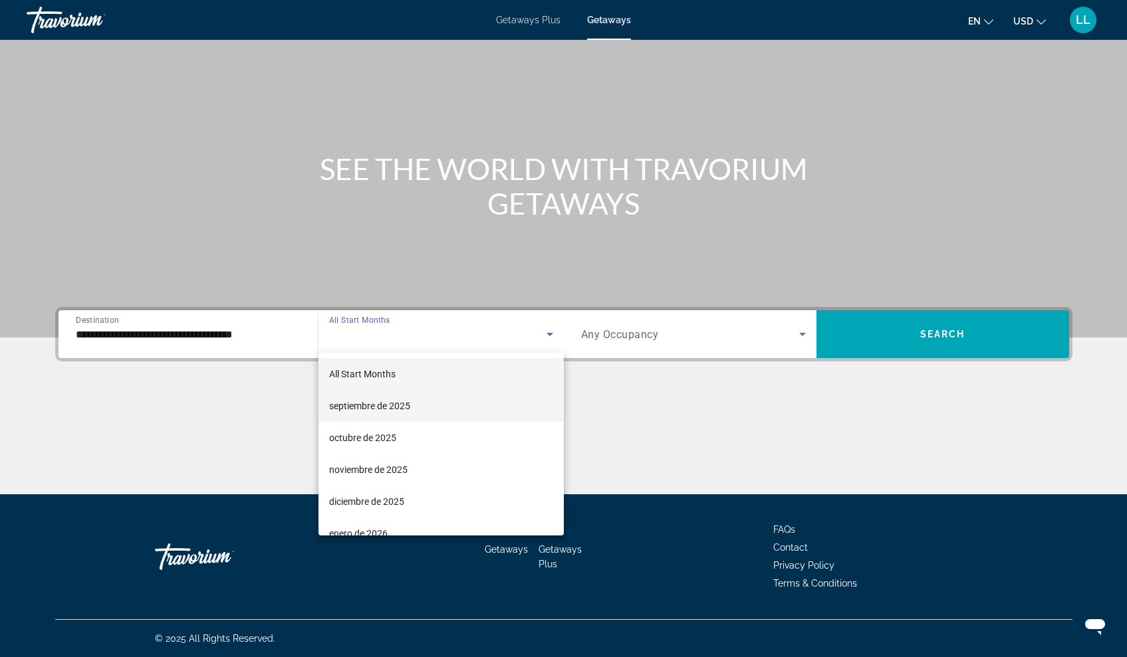
click at [433, 404] on mat-option "septiembre de 2025" at bounding box center [440, 406] width 245 height 32
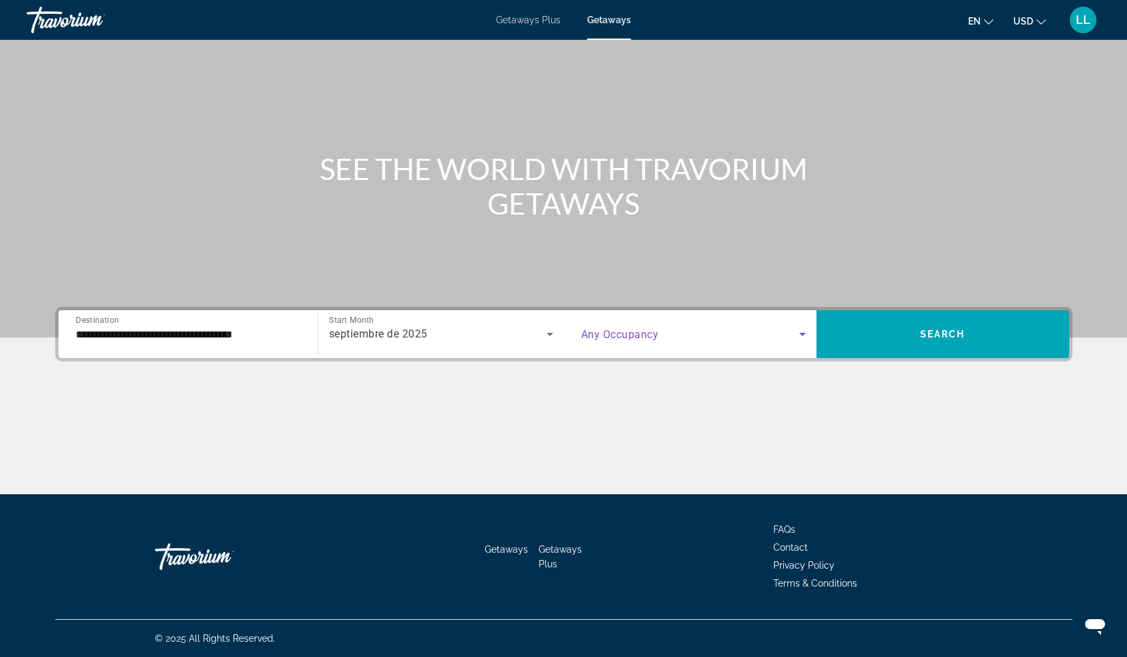
click at [807, 330] on icon "Search widget" at bounding box center [802, 334] width 16 height 16
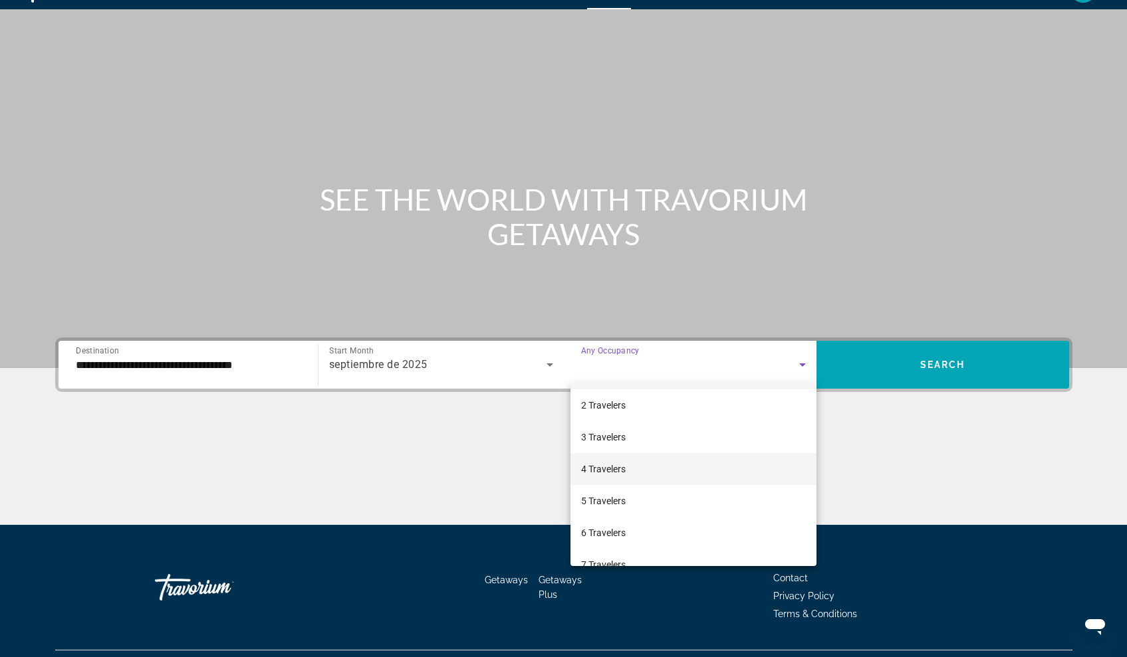
scroll to position [58, 0]
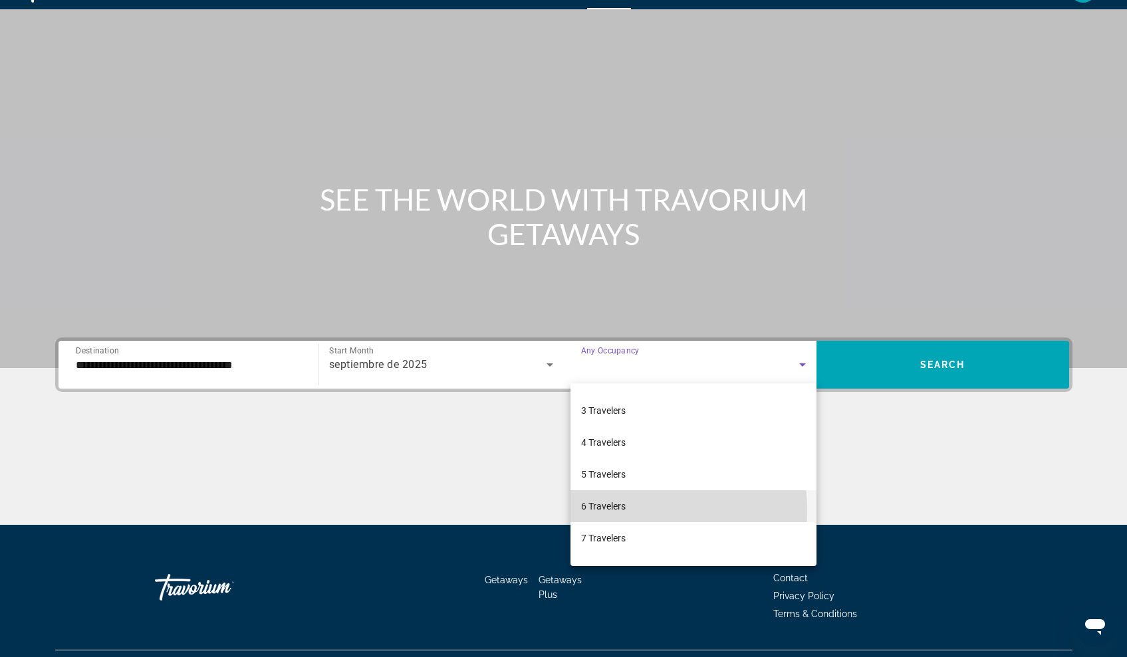
click at [614, 510] on span "6 Travelers" at bounding box center [603, 507] width 45 height 16
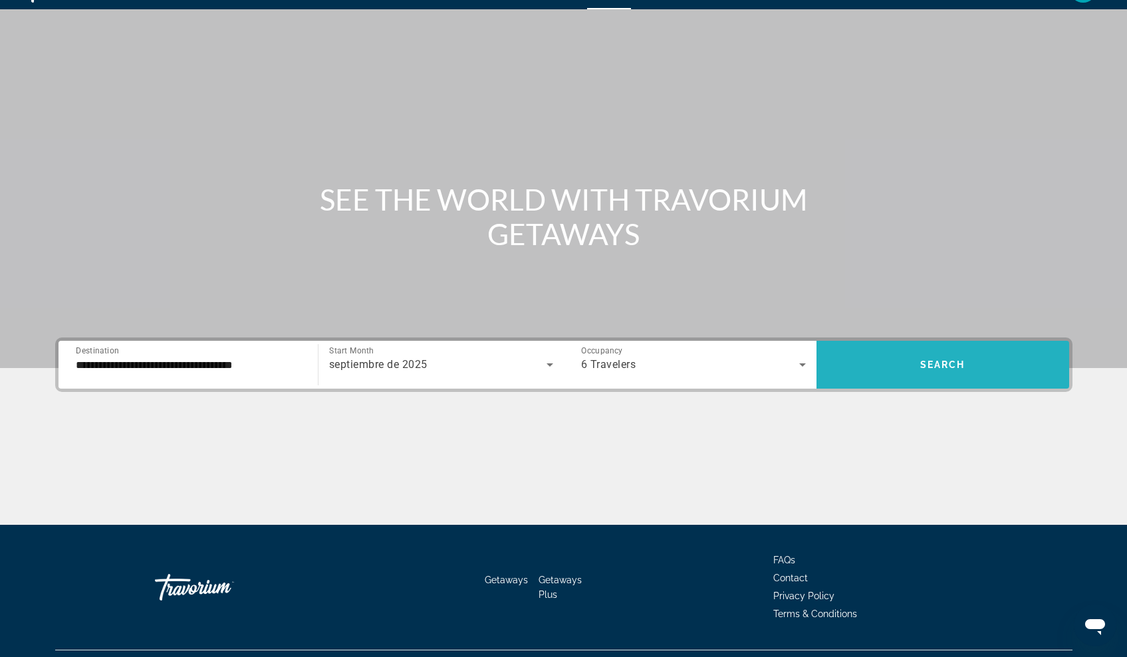
click at [917, 364] on span "Search widget" at bounding box center [942, 365] width 253 height 32
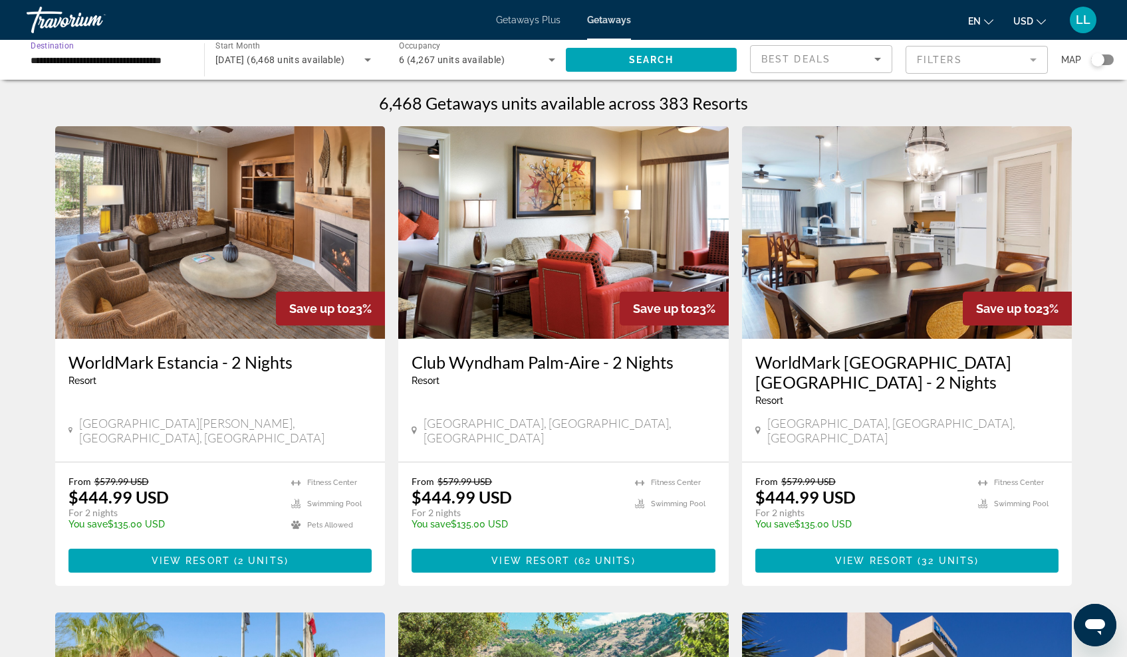
click at [138, 59] on input "**********" at bounding box center [109, 61] width 156 height 16
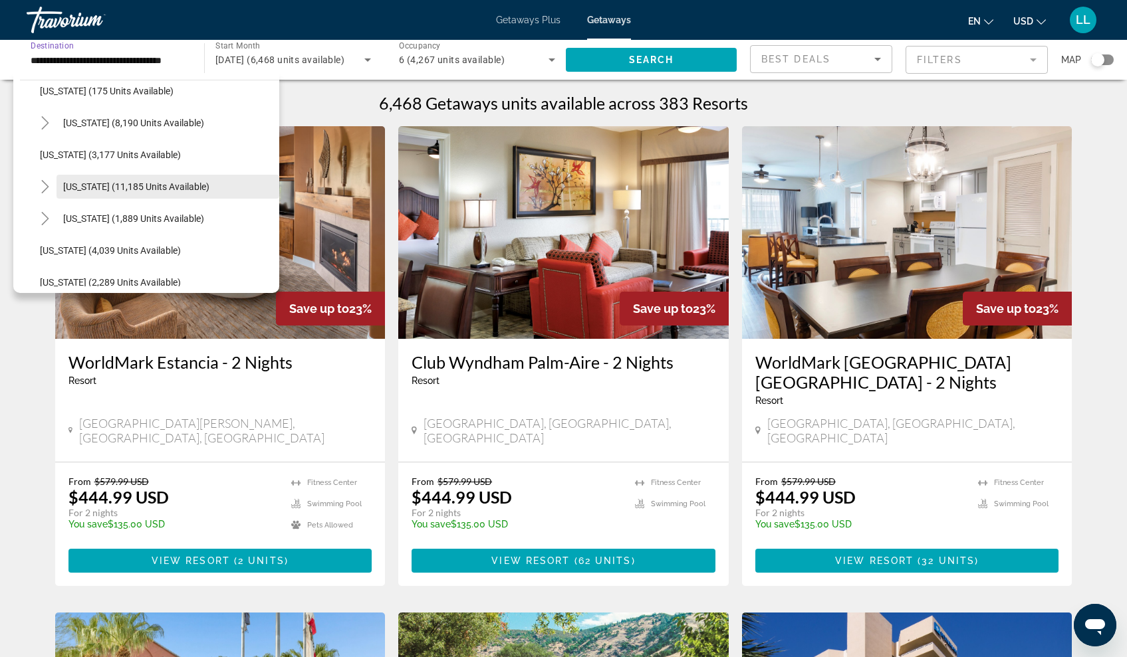
scroll to position [715, 0]
click at [193, 66] on div "**********" at bounding box center [108, 60] width 177 height 38
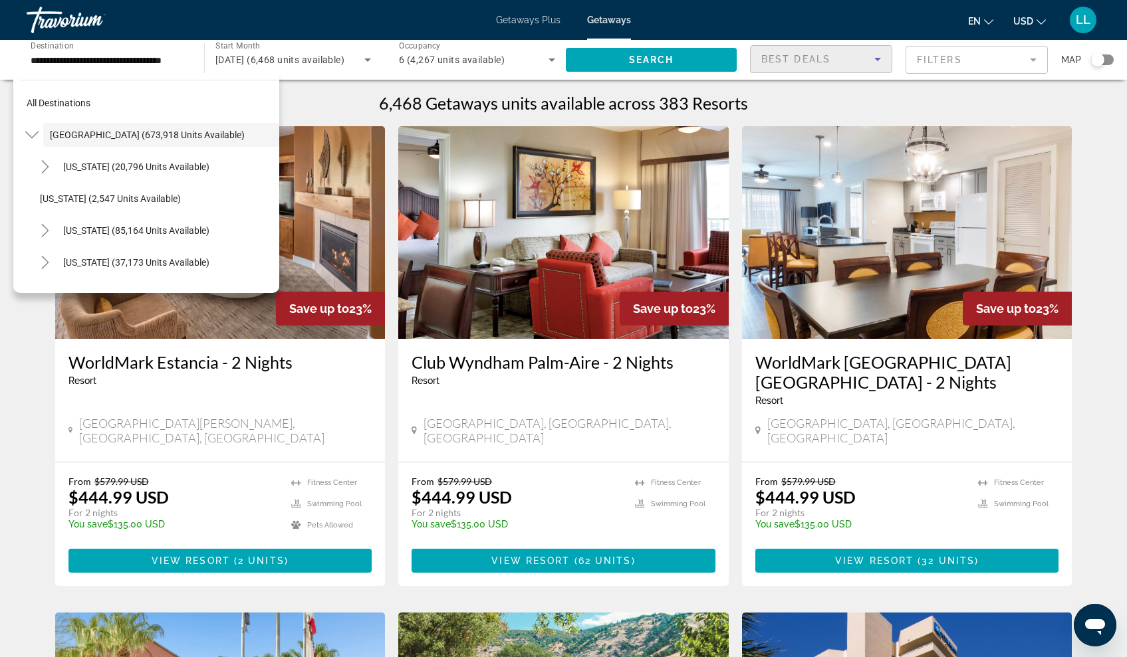
click at [880, 60] on icon "Sort by" at bounding box center [877, 59] width 16 height 16
